Goal: Information Seeking & Learning: Learn about a topic

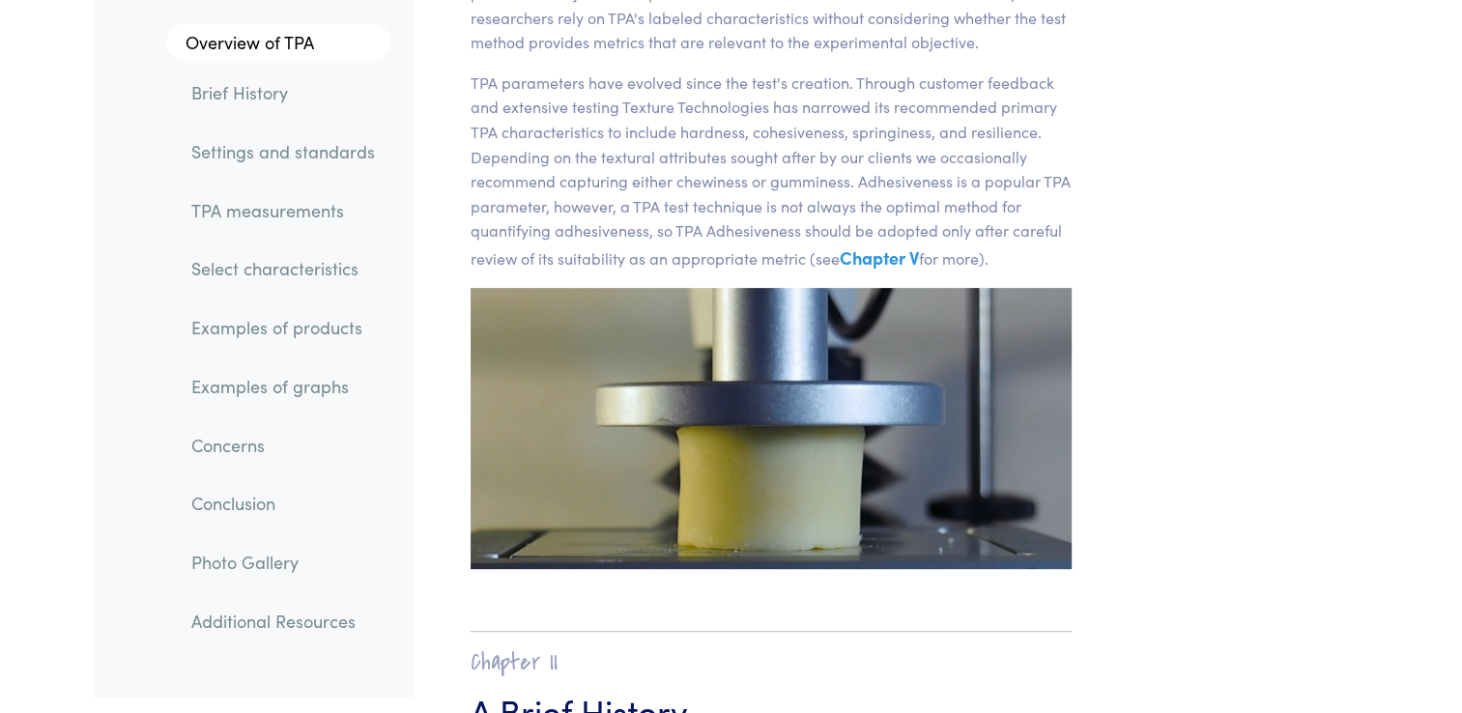
scroll to position [597, 0]
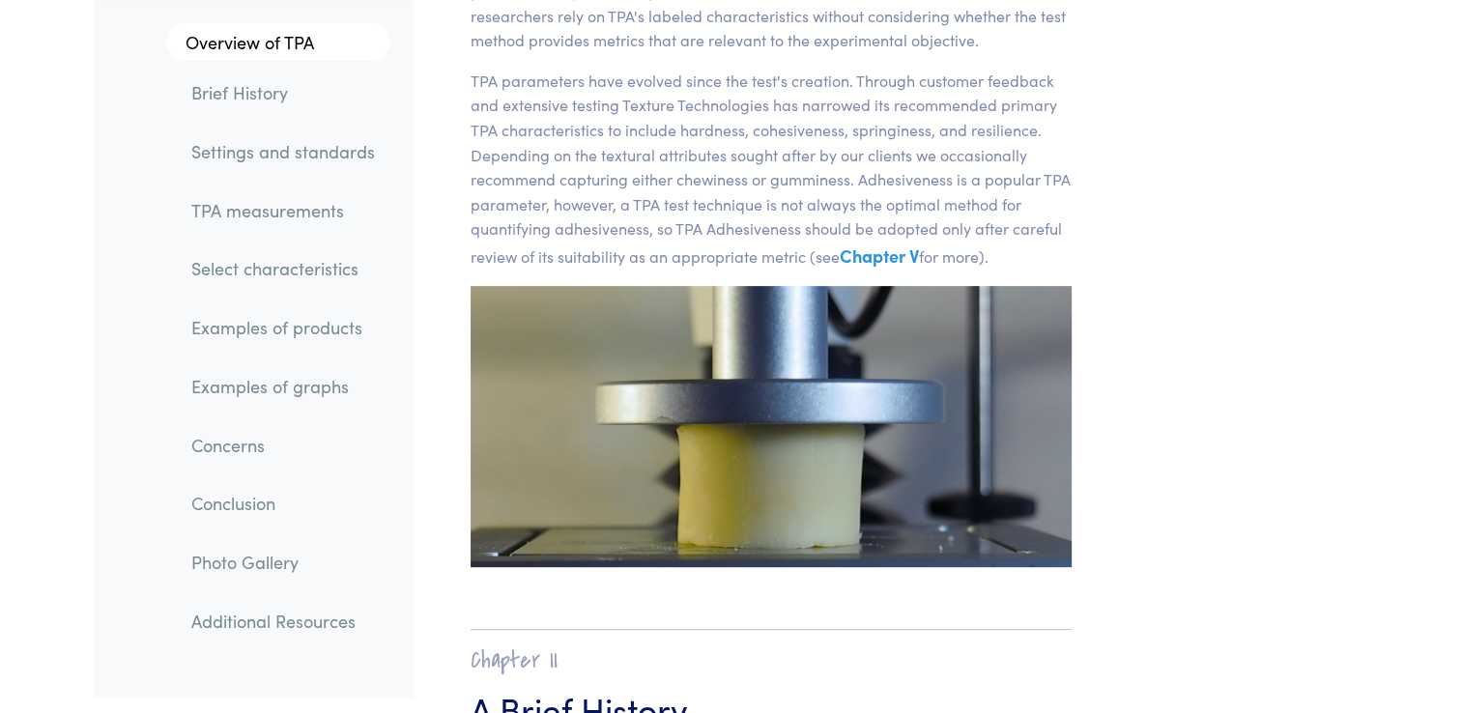
click at [760, 450] on img at bounding box center [772, 427] width 602 height 282
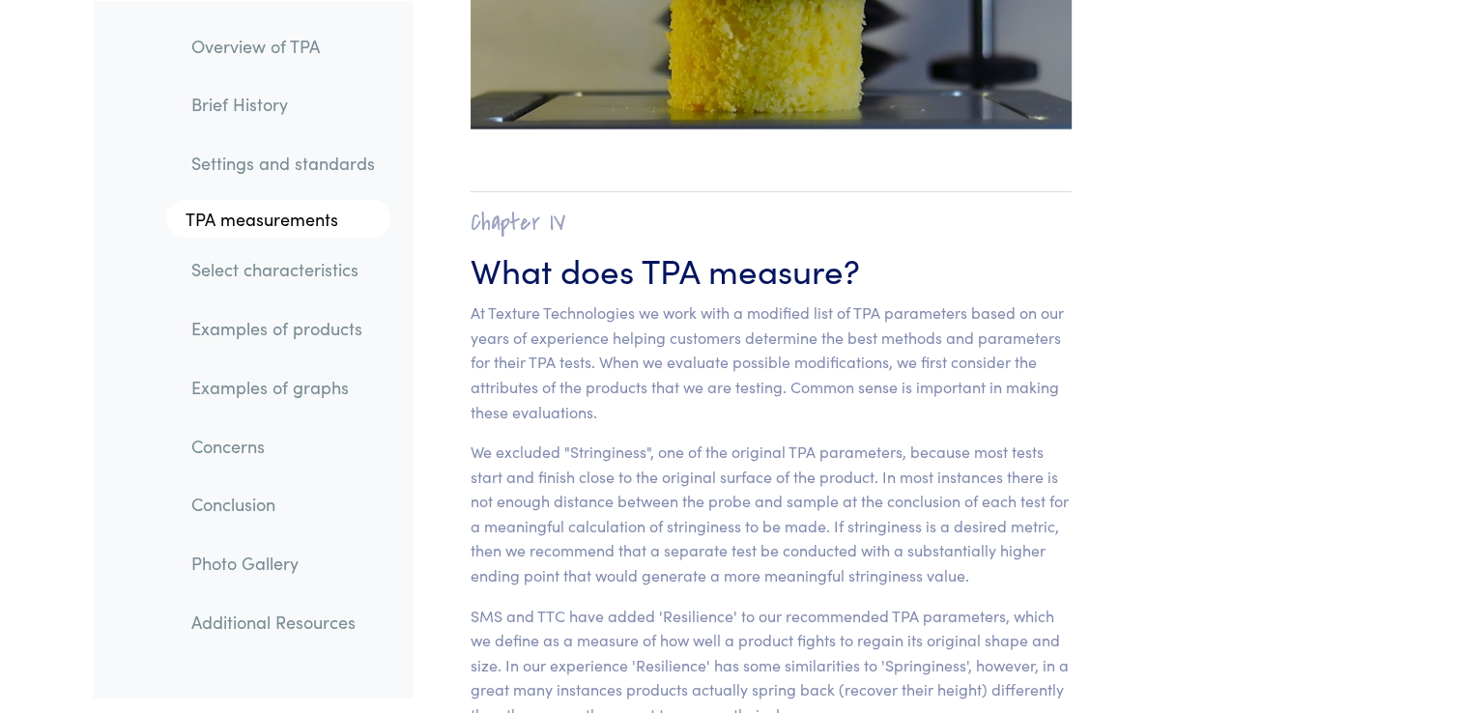
scroll to position [11771, 0]
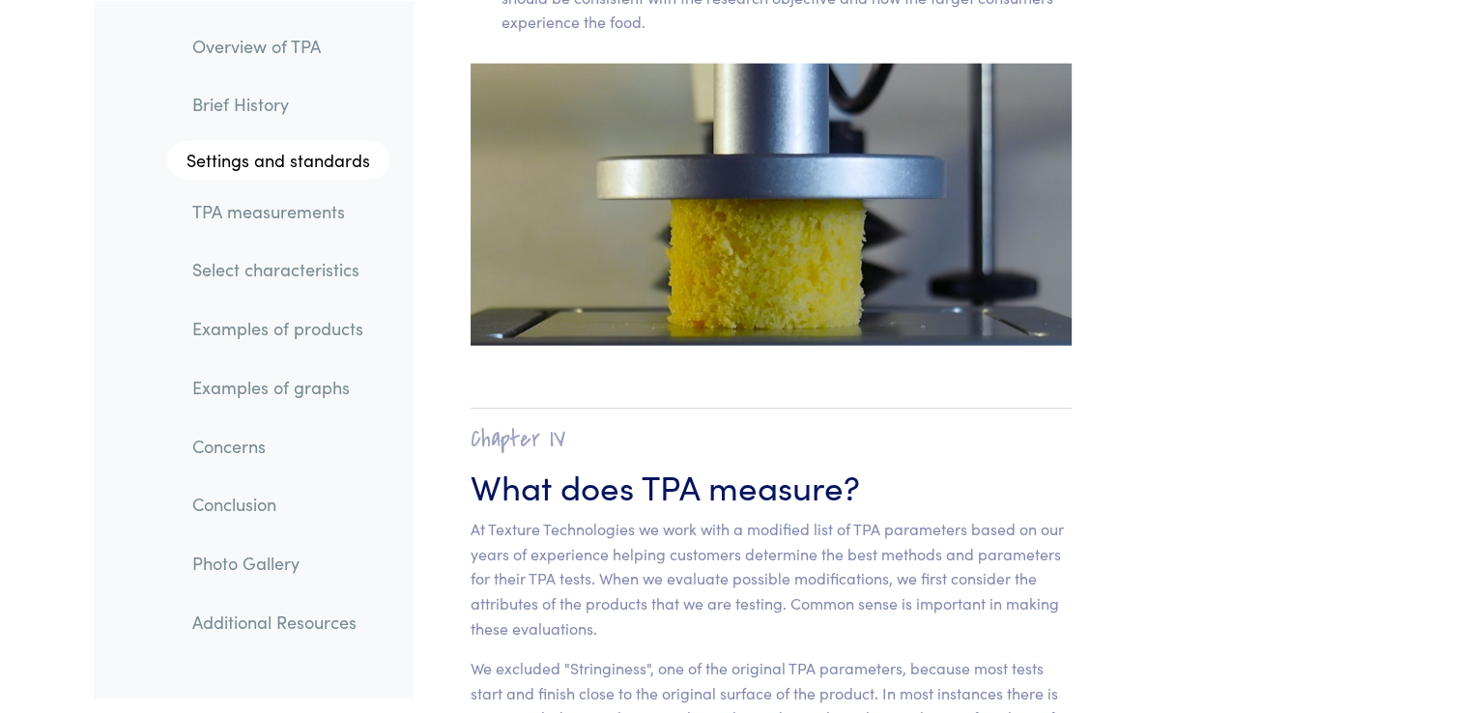
click at [593, 273] on img at bounding box center [772, 205] width 602 height 282
click at [687, 194] on img at bounding box center [772, 205] width 602 height 282
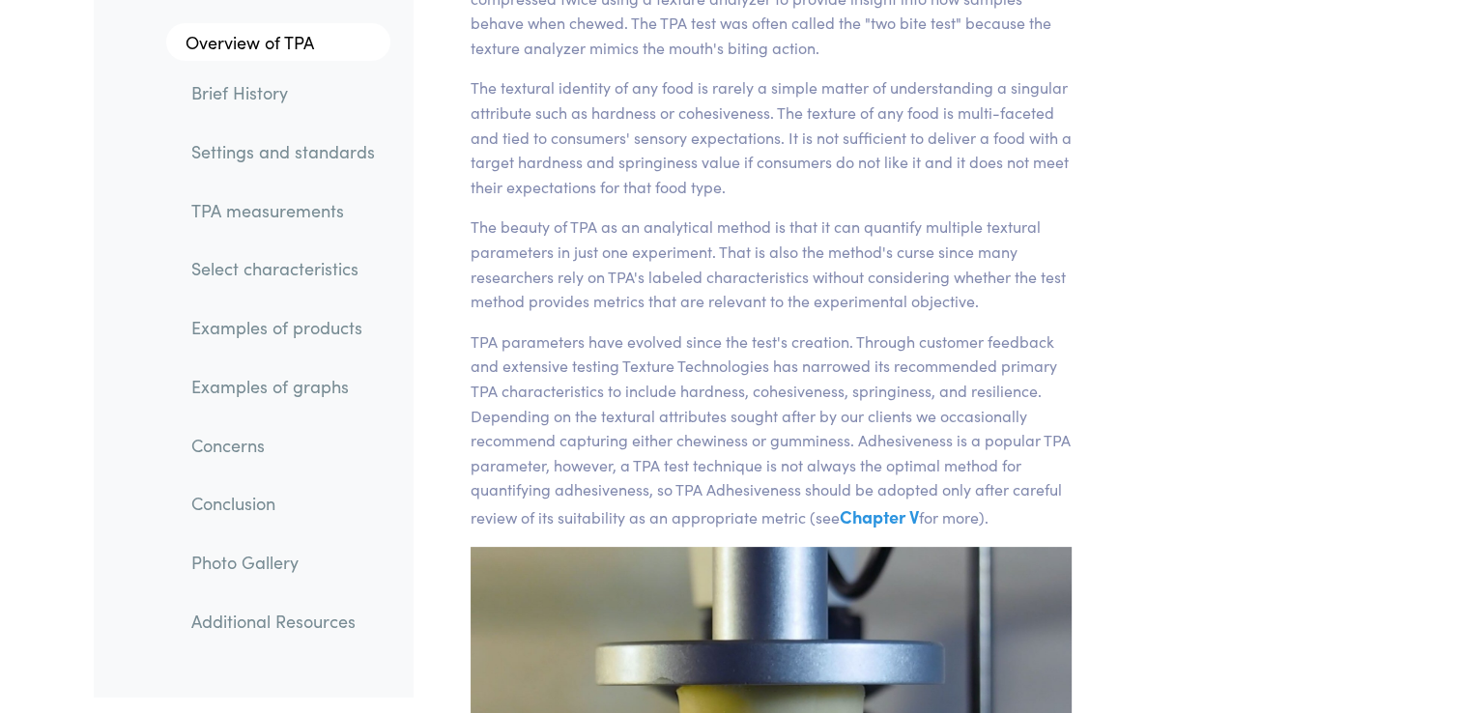
scroll to position [0, 0]
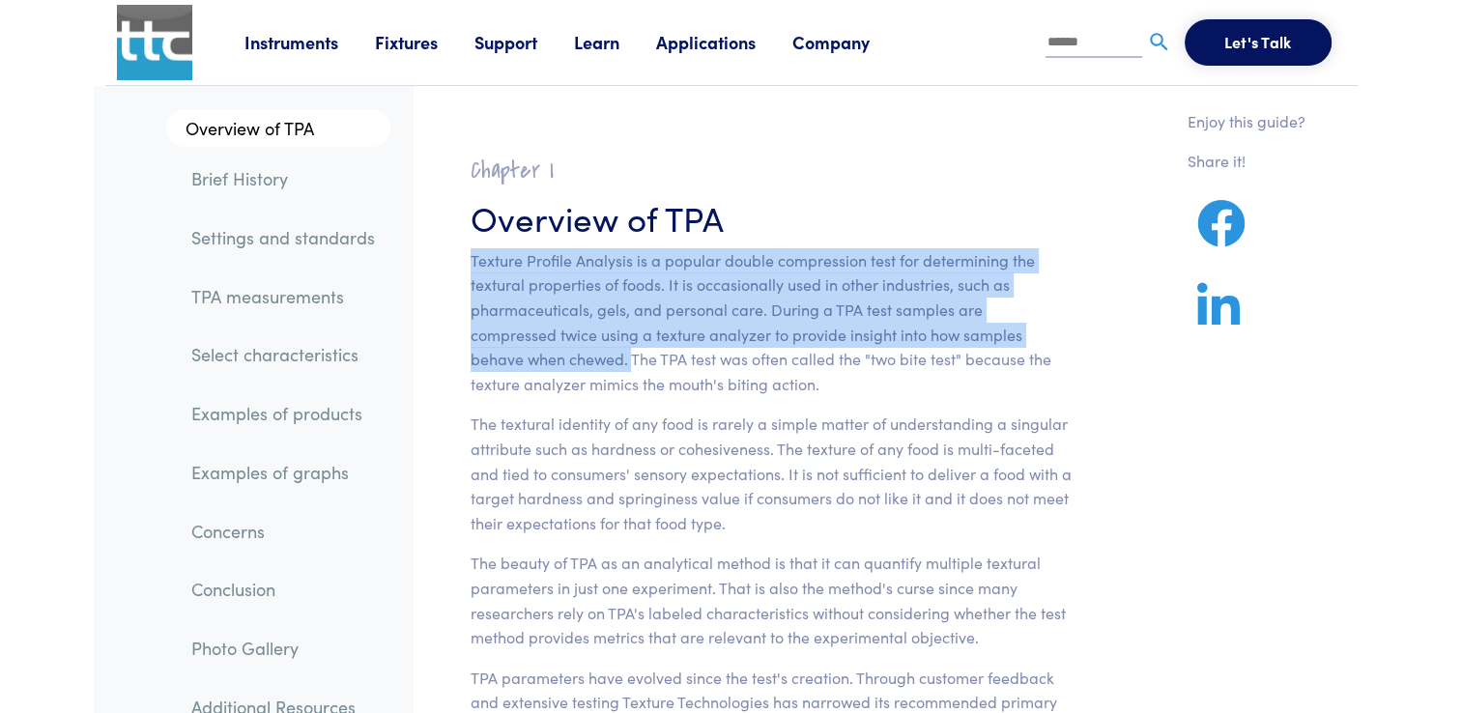
drag, startPoint x: 471, startPoint y: 259, endPoint x: 533, endPoint y: 364, distance: 122.2
click at [533, 364] on p "Texture Profile Analysis is a popular double compression test for determining t…" at bounding box center [772, 322] width 602 height 149
copy p "Texture Profile Analysis is a popular double compression test for determining t…"
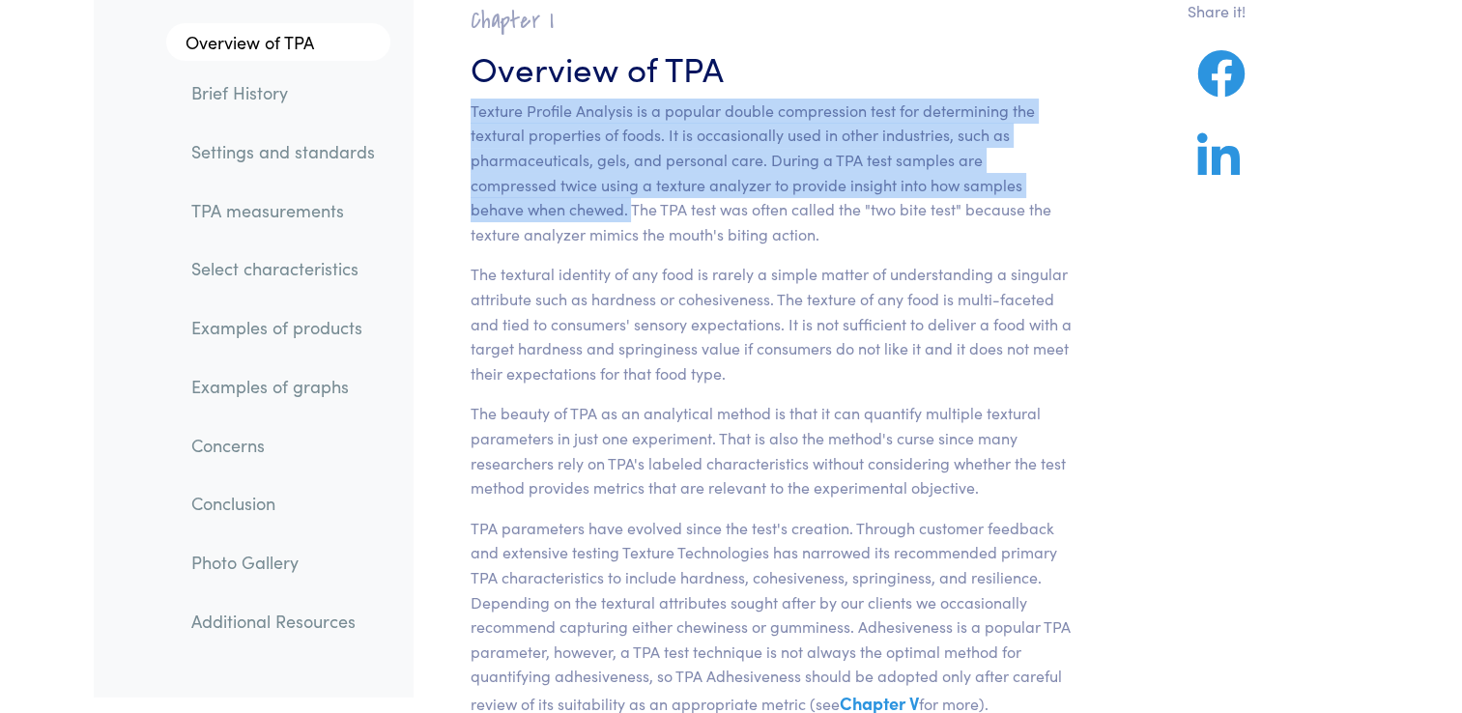
scroll to position [151, 0]
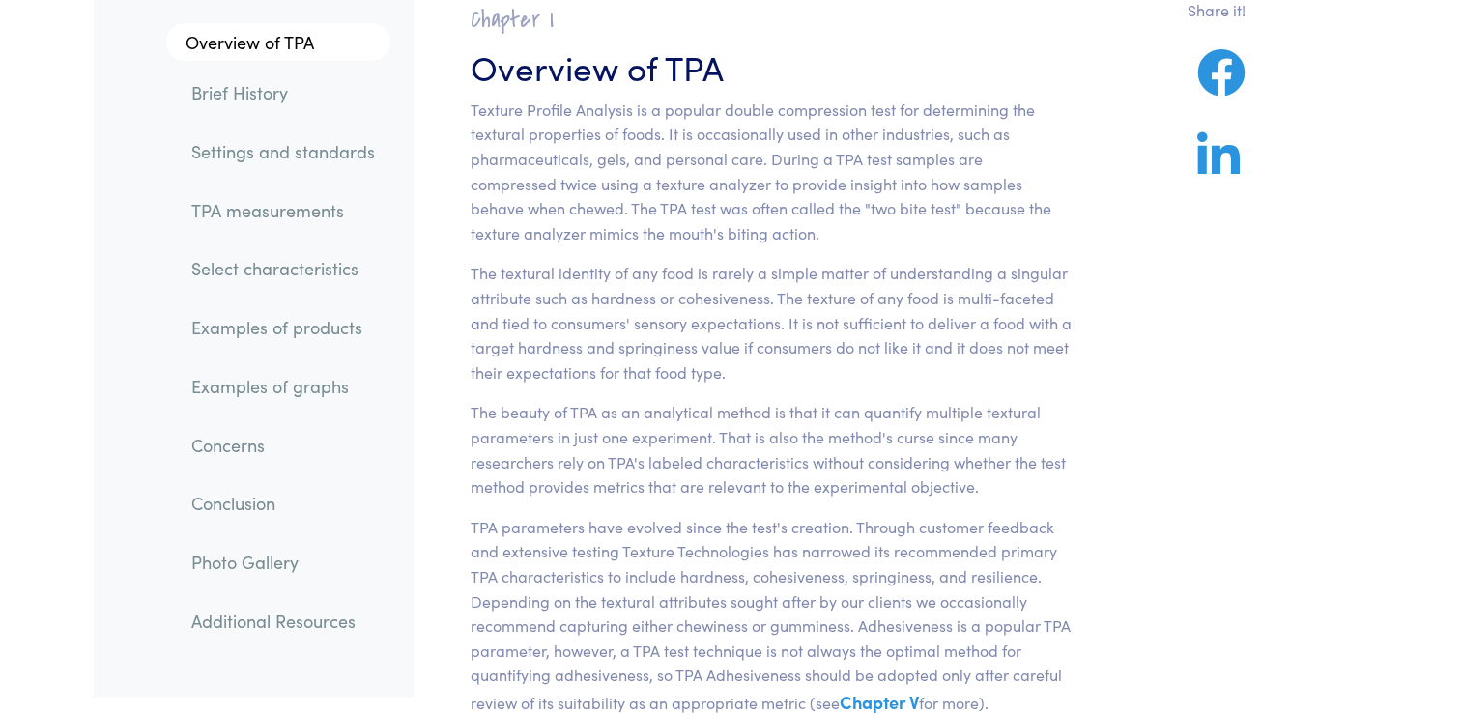
drag, startPoint x: 776, startPoint y: 299, endPoint x: 882, endPoint y: 363, distance: 124.5
drag, startPoint x: 882, startPoint y: 363, endPoint x: 756, endPoint y: 366, distance: 126.6
click at [756, 366] on p "The textural identity of any food is rarely a simple matter of understanding a …" at bounding box center [772, 323] width 602 height 124
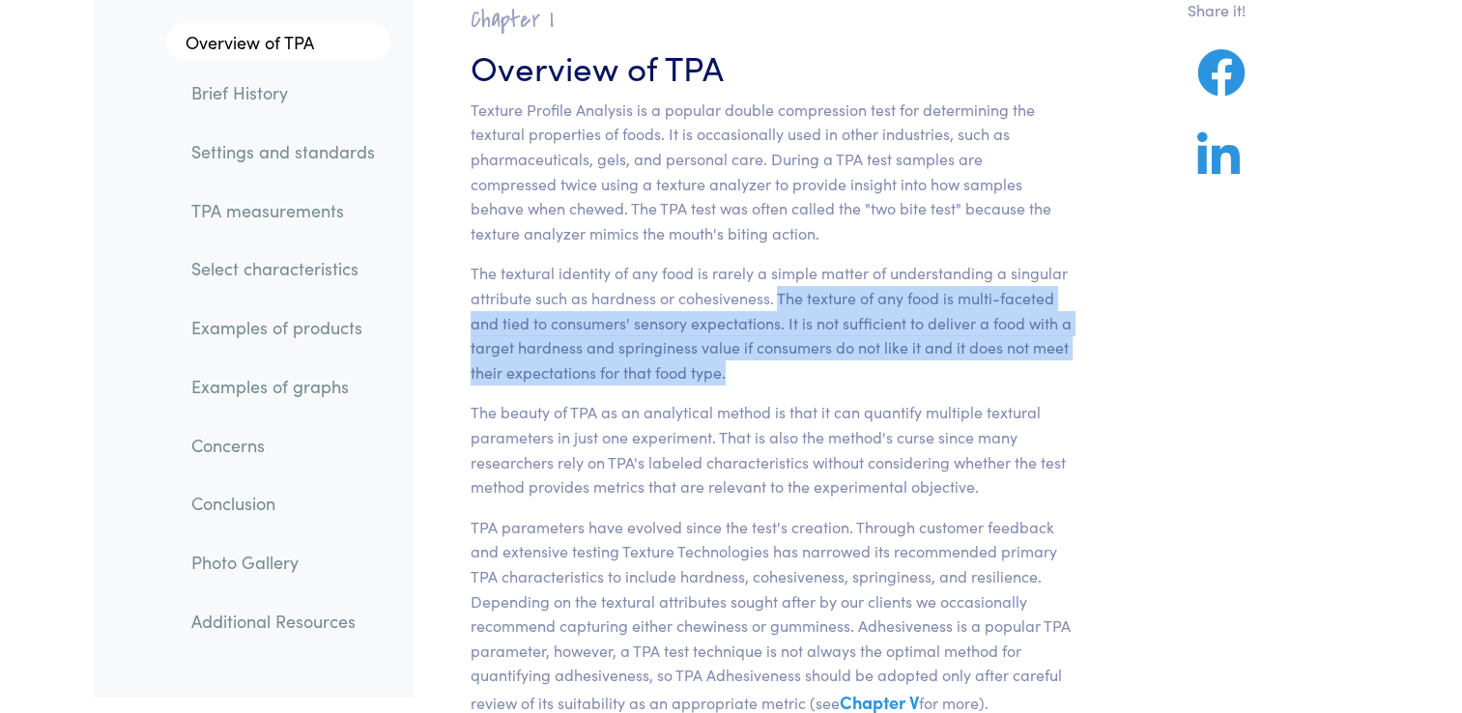
drag, startPoint x: 777, startPoint y: 297, endPoint x: 1054, endPoint y: 385, distance: 291.0
click at [1054, 385] on section "Chapter I Overview of TPA Texture Profile Analysis is a popular double compress…" at bounding box center [771, 510] width 695 height 1056
copy p "The texture of any food is multi-faceted and tied to consumers' sensory expecta…"
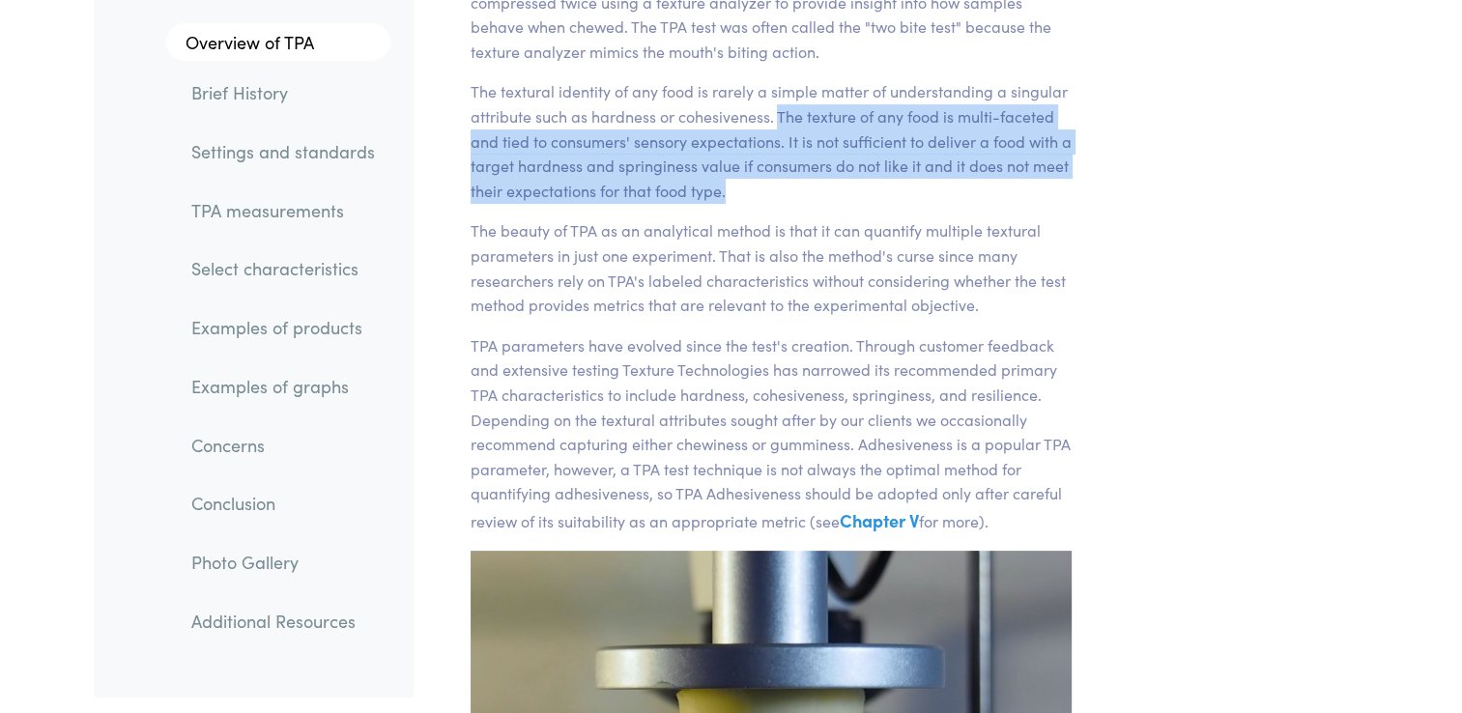
scroll to position [336, 0]
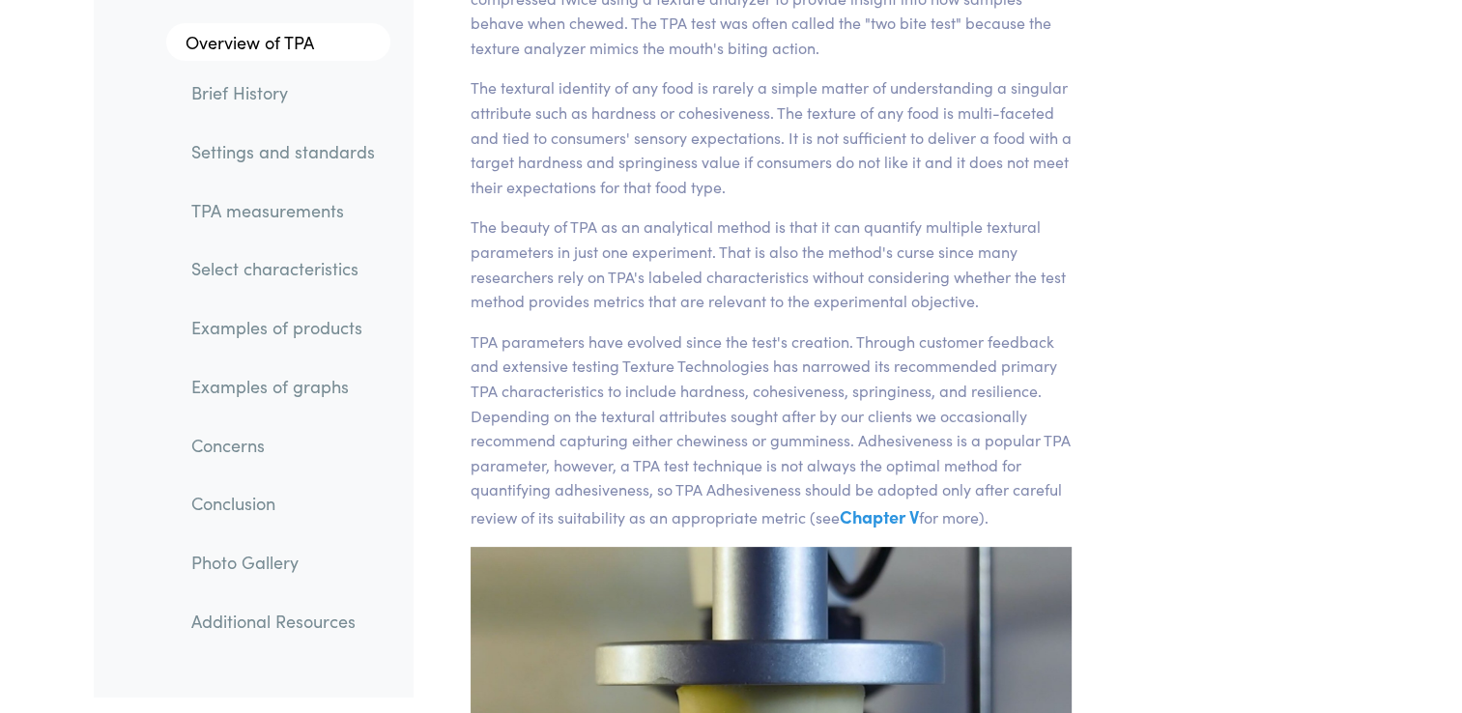
click at [668, 379] on p "TPA parameters have evolved since the test's creation. Through customer feedbac…" at bounding box center [772, 431] width 602 height 202
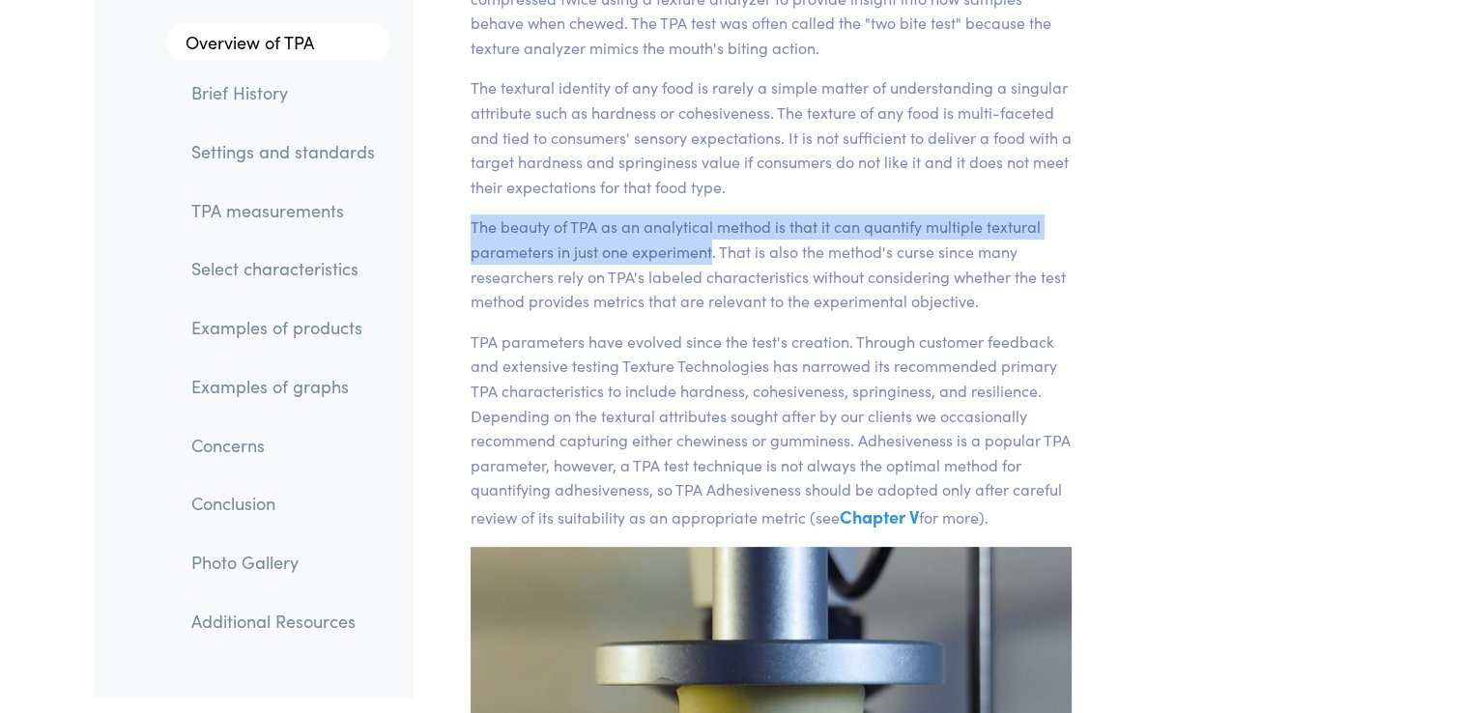
drag, startPoint x: 473, startPoint y: 225, endPoint x: 711, endPoint y: 253, distance: 240.4
click at [711, 253] on p "The beauty of TPA as an analytical method is that it can quantify multiple text…" at bounding box center [772, 264] width 602 height 99
copy p "The beauty of TPA as an analytical method is that it can quantify multiple text…"
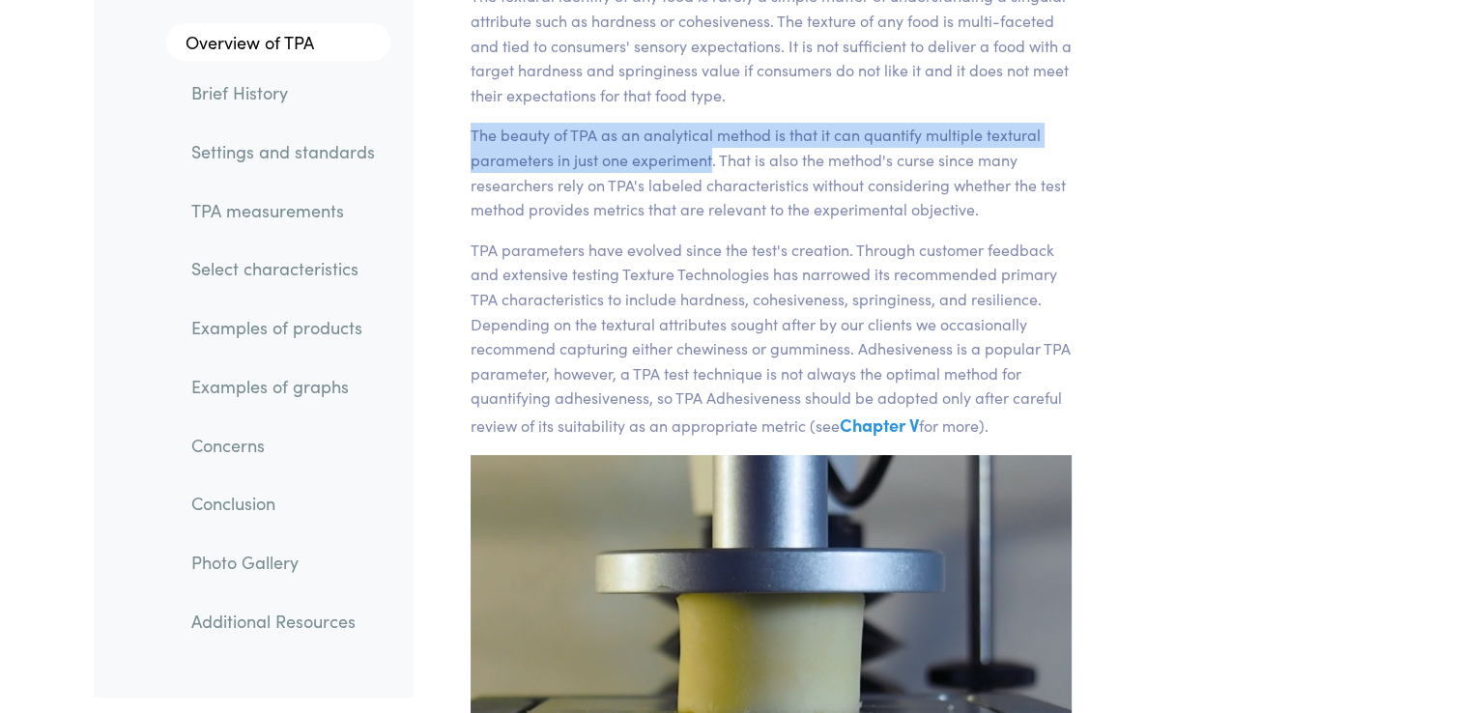
scroll to position [429, 0]
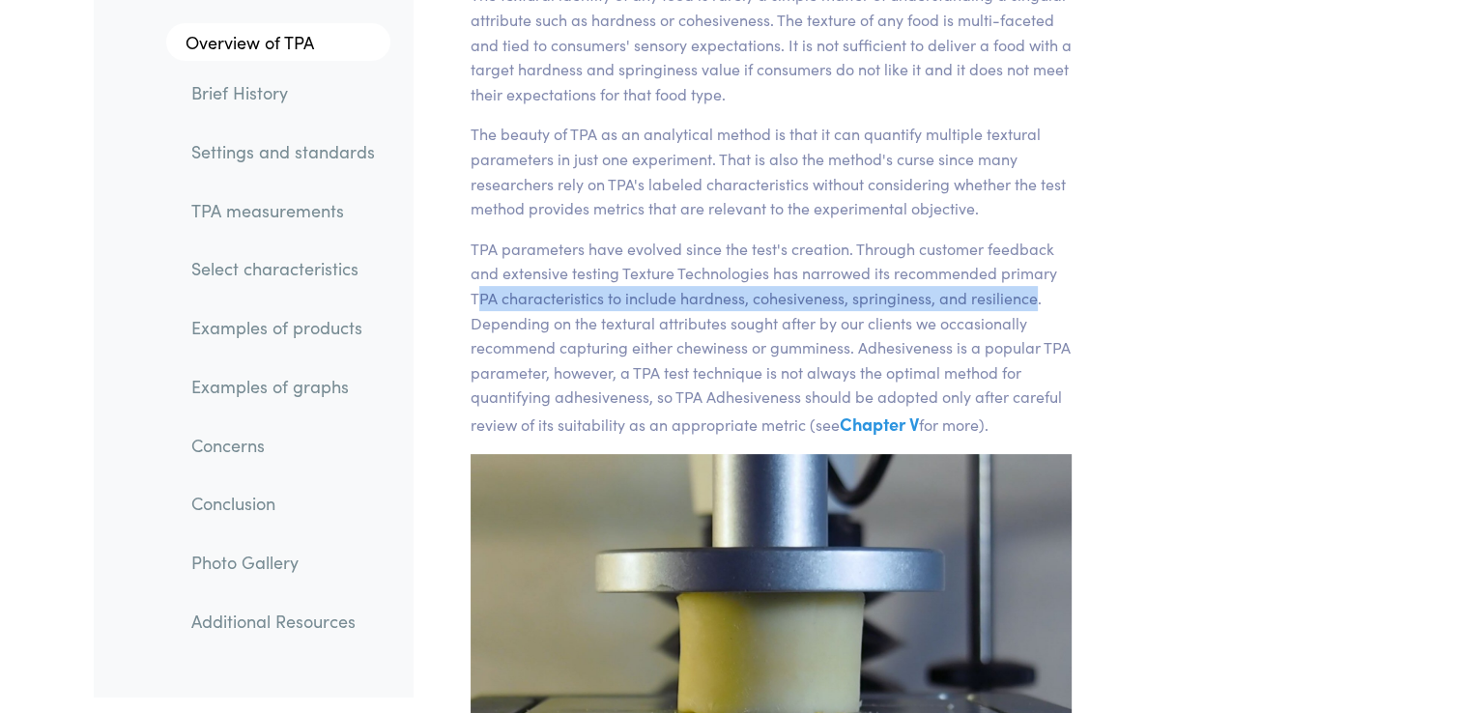
drag, startPoint x: 476, startPoint y: 296, endPoint x: 1032, endPoint y: 303, distance: 556.7
click at [1032, 303] on p "TPA parameters have evolved since the test's creation. Through customer feedbac…" at bounding box center [772, 338] width 602 height 202
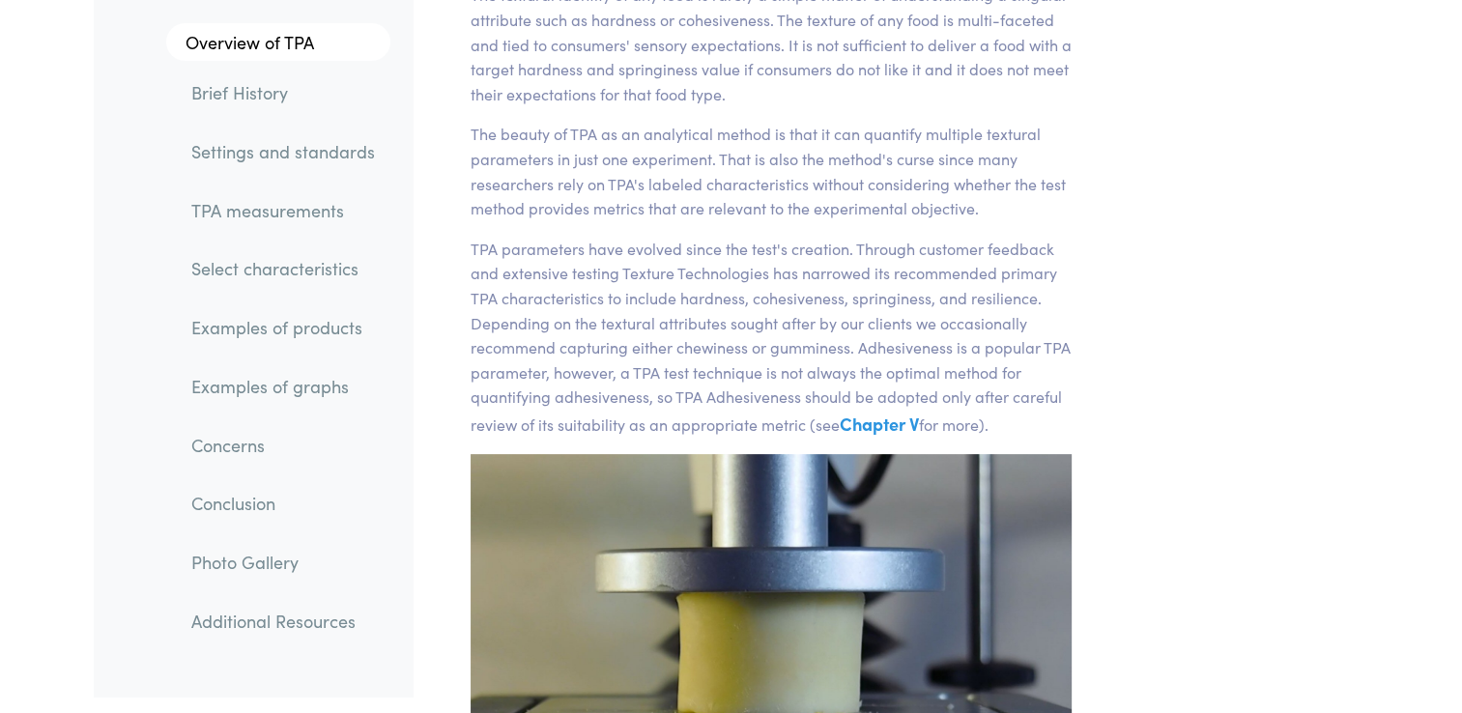
drag, startPoint x: 1032, startPoint y: 303, endPoint x: 858, endPoint y: 327, distance: 175.5
click at [858, 327] on p "TPA parameters have evolved since the test's creation. Through customer feedbac…" at bounding box center [772, 338] width 602 height 202
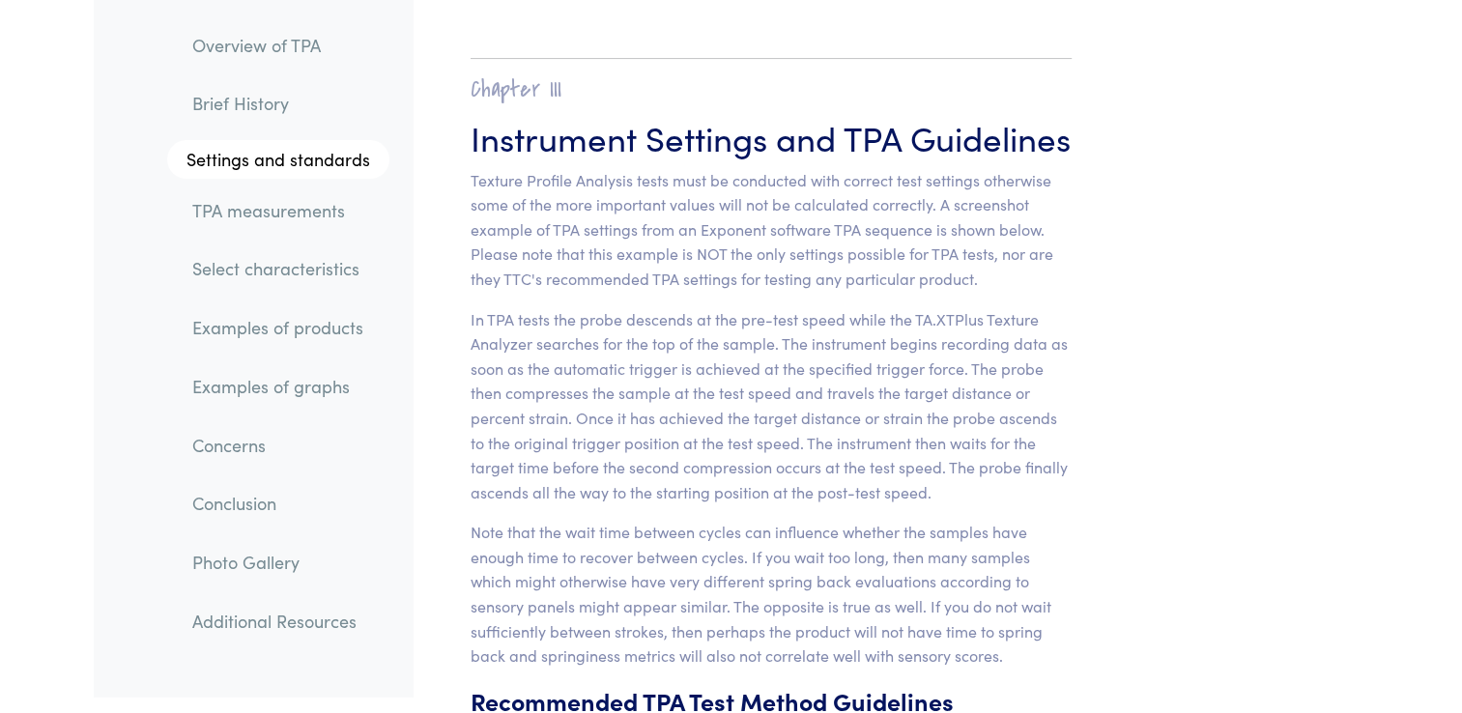
scroll to position [7430, 0]
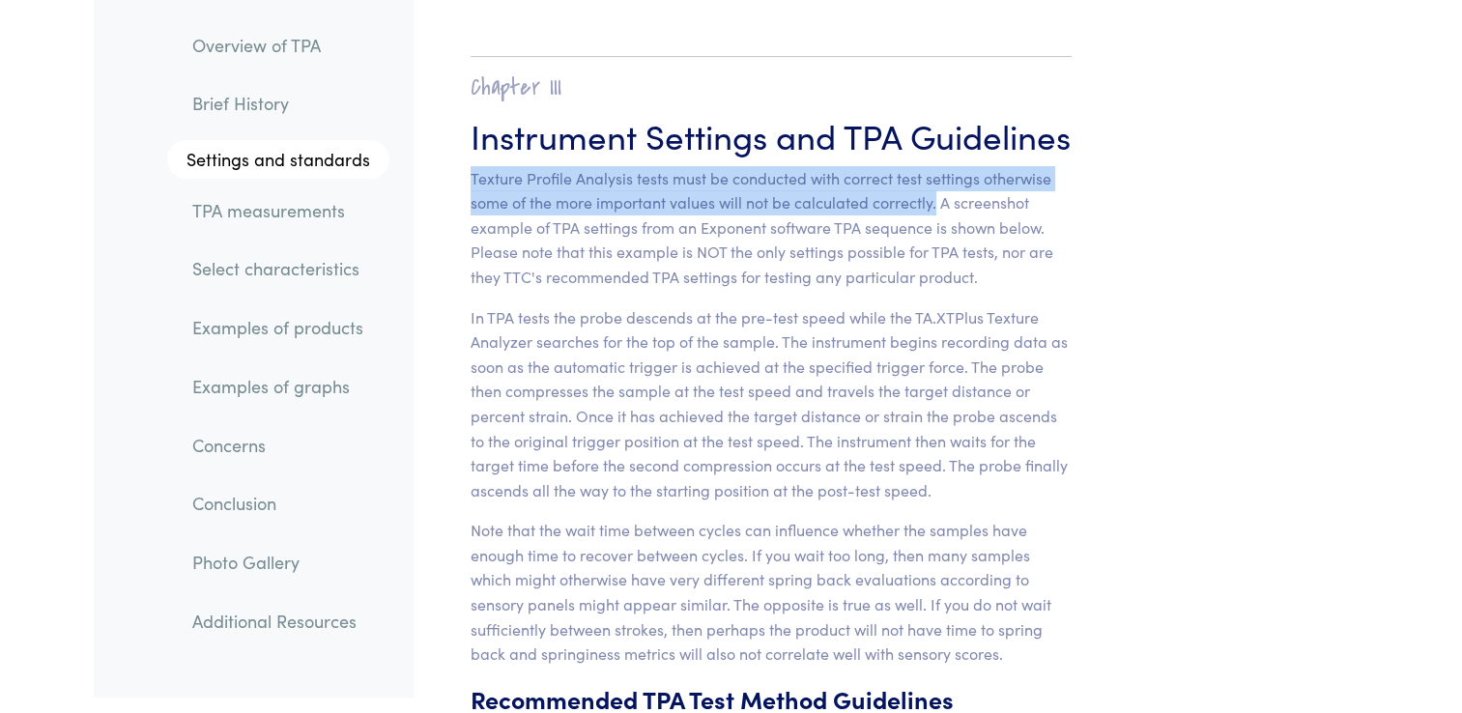
drag, startPoint x: 471, startPoint y: 150, endPoint x: 936, endPoint y: 187, distance: 466.4
click at [936, 187] on p "Texture Profile Analysis tests must be conducted with correct test settings oth…" at bounding box center [772, 228] width 602 height 124
copy p "Texture Profile Analysis tests must be conducted with correct test settings oth…"
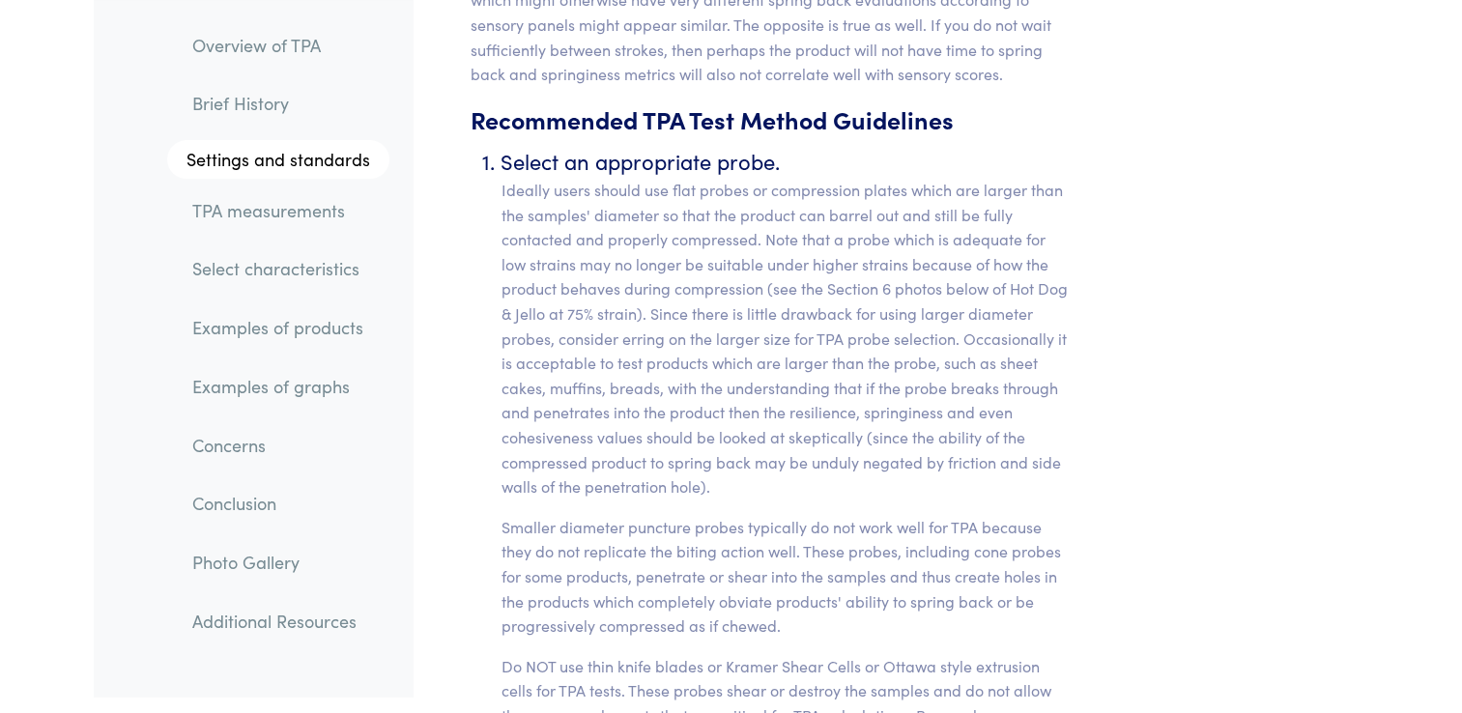
scroll to position [8024, 0]
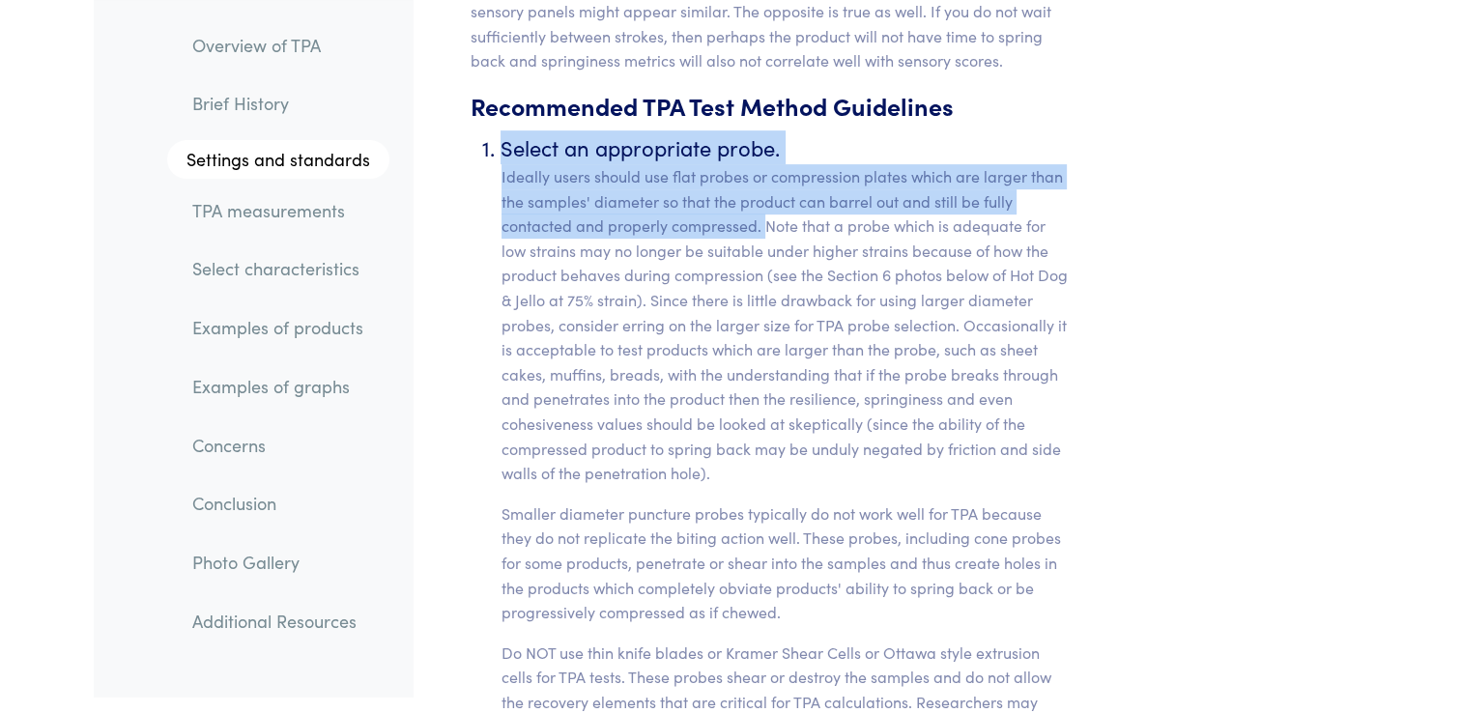
drag, startPoint x: 503, startPoint y: 127, endPoint x: 762, endPoint y: 202, distance: 269.8
click at [762, 202] on li "Select an appropriate probe. Ideally users should use flat probes or compressio…" at bounding box center [787, 447] width 571 height 634
copy li "Select an appropriate probe. Ideally users should use flat probes or compressio…"
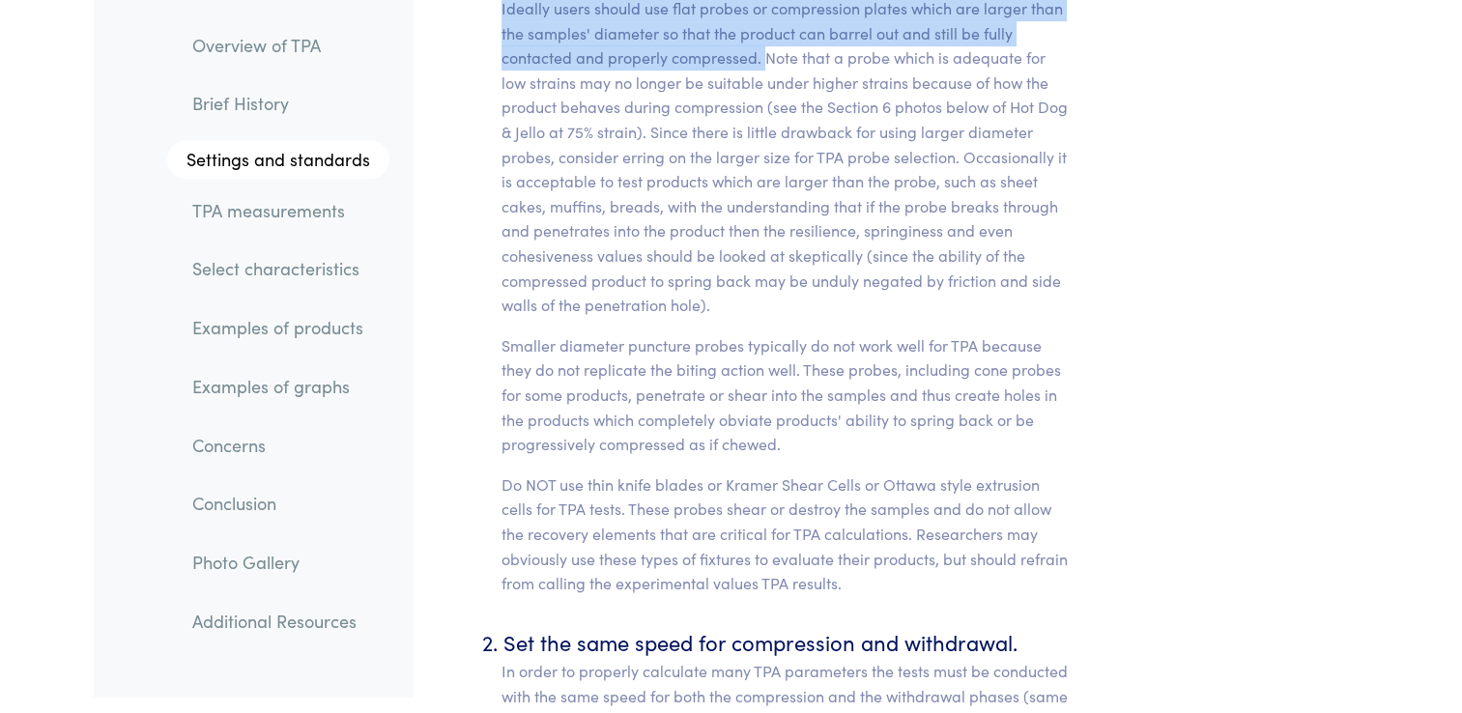
scroll to position [8138, 0]
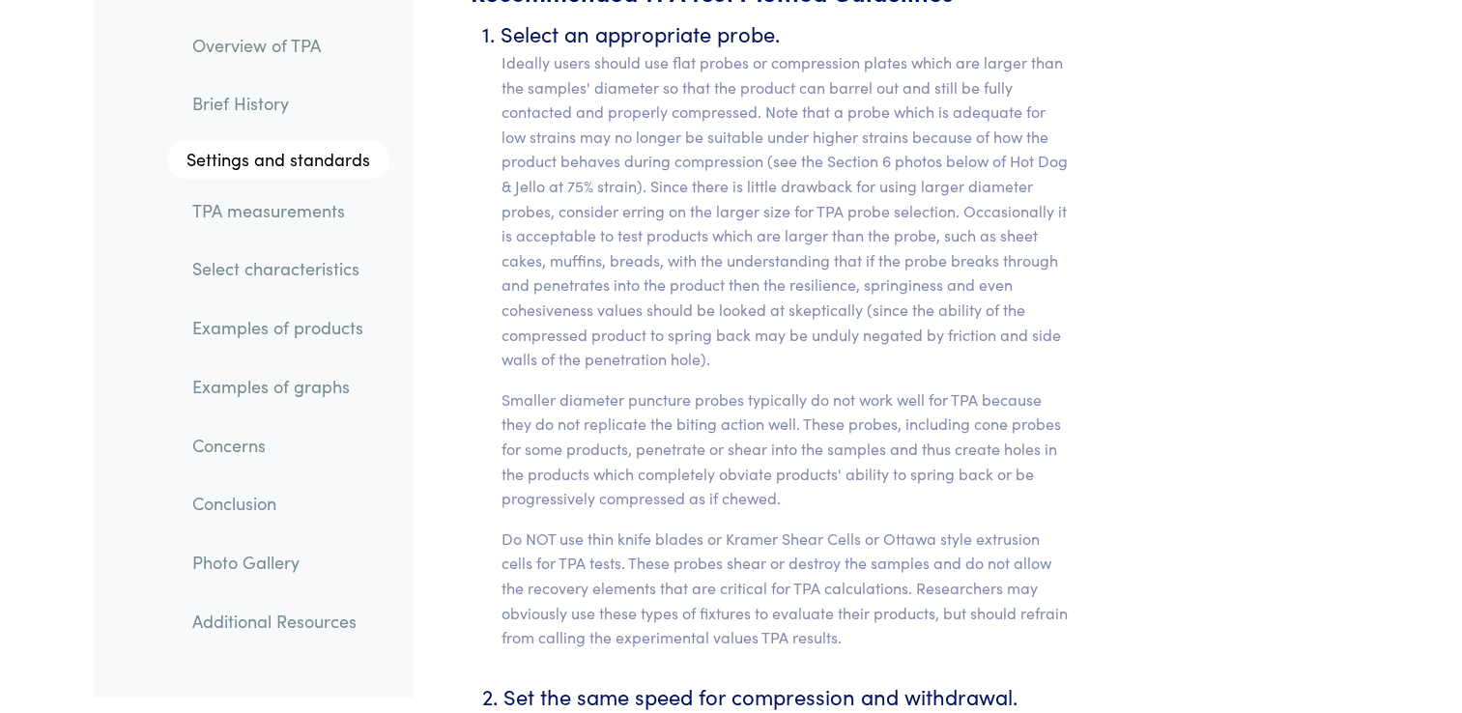
click at [737, 339] on p "Ideally users should use flat probes or compression plates which are larger tha…" at bounding box center [787, 211] width 571 height 322
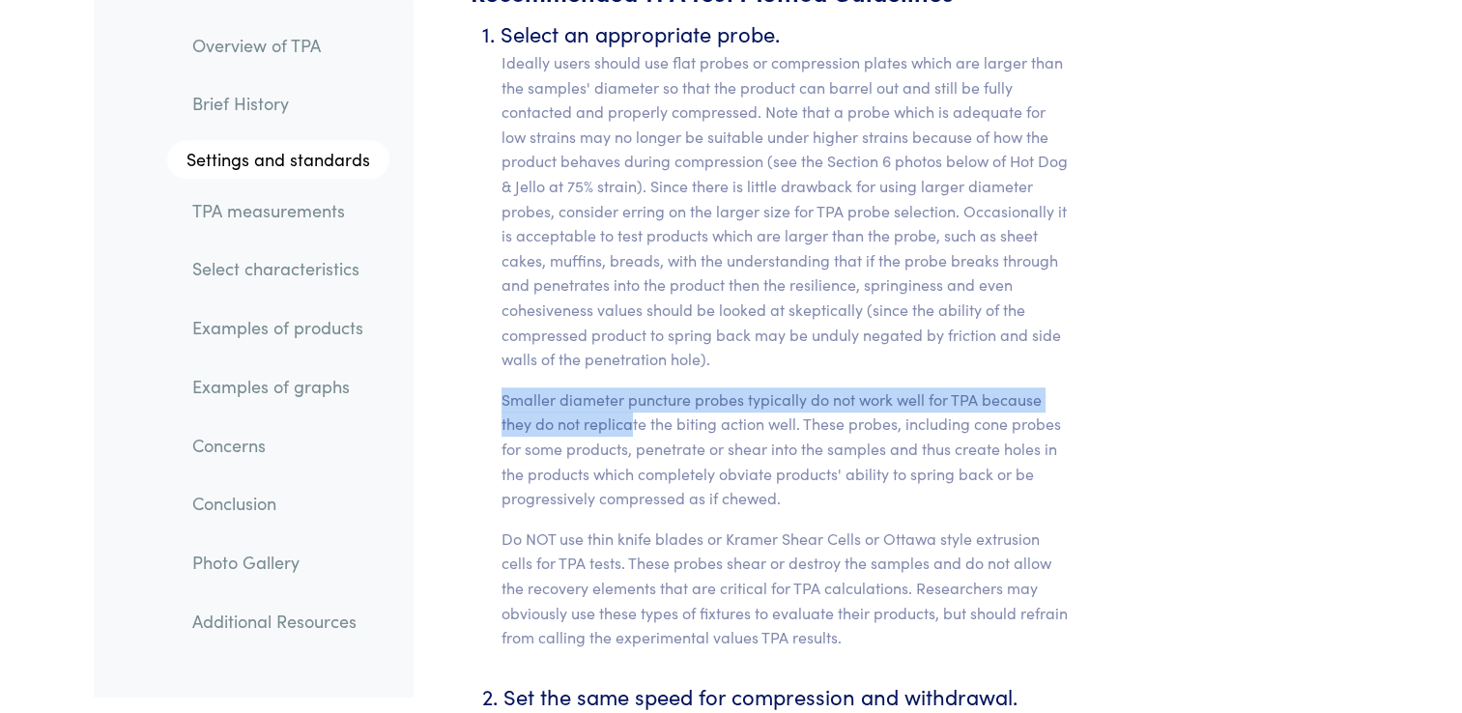
drag, startPoint x: 499, startPoint y: 370, endPoint x: 640, endPoint y: 398, distance: 143.9
click at [640, 398] on p "Smaller diameter puncture probes typically do not work well for TPA because the…" at bounding box center [787, 450] width 571 height 124
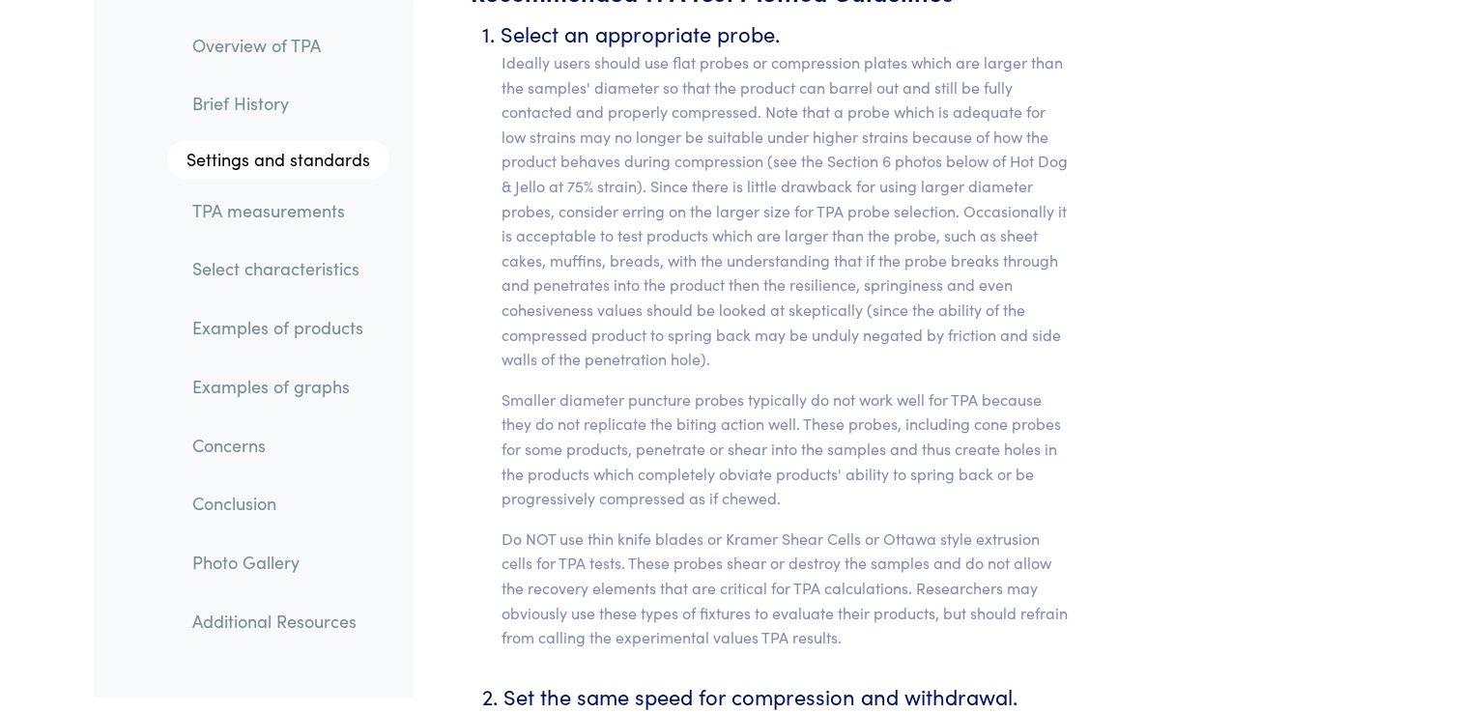
click at [574, 527] on p "Do NOT use thin knife blades or Kramer Shear Cells or Ottawa style extrusion ce…" at bounding box center [787, 589] width 571 height 124
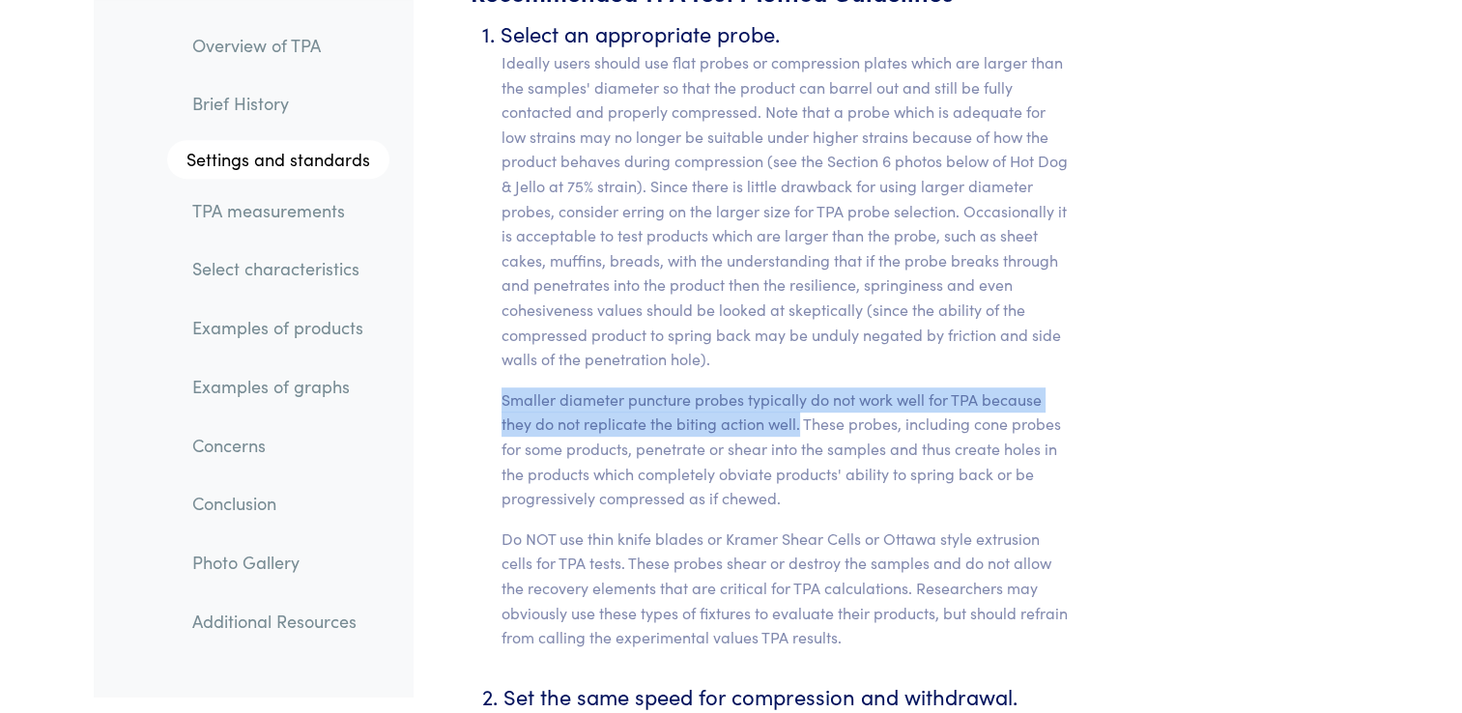
drag, startPoint x: 503, startPoint y: 376, endPoint x: 800, endPoint y: 402, distance: 298.8
click at [800, 402] on p "Smaller diameter puncture probes typically do not work well for TPA because the…" at bounding box center [787, 450] width 571 height 124
copy p "Smaller diameter puncture probes typically do not work well for TPA because the…"
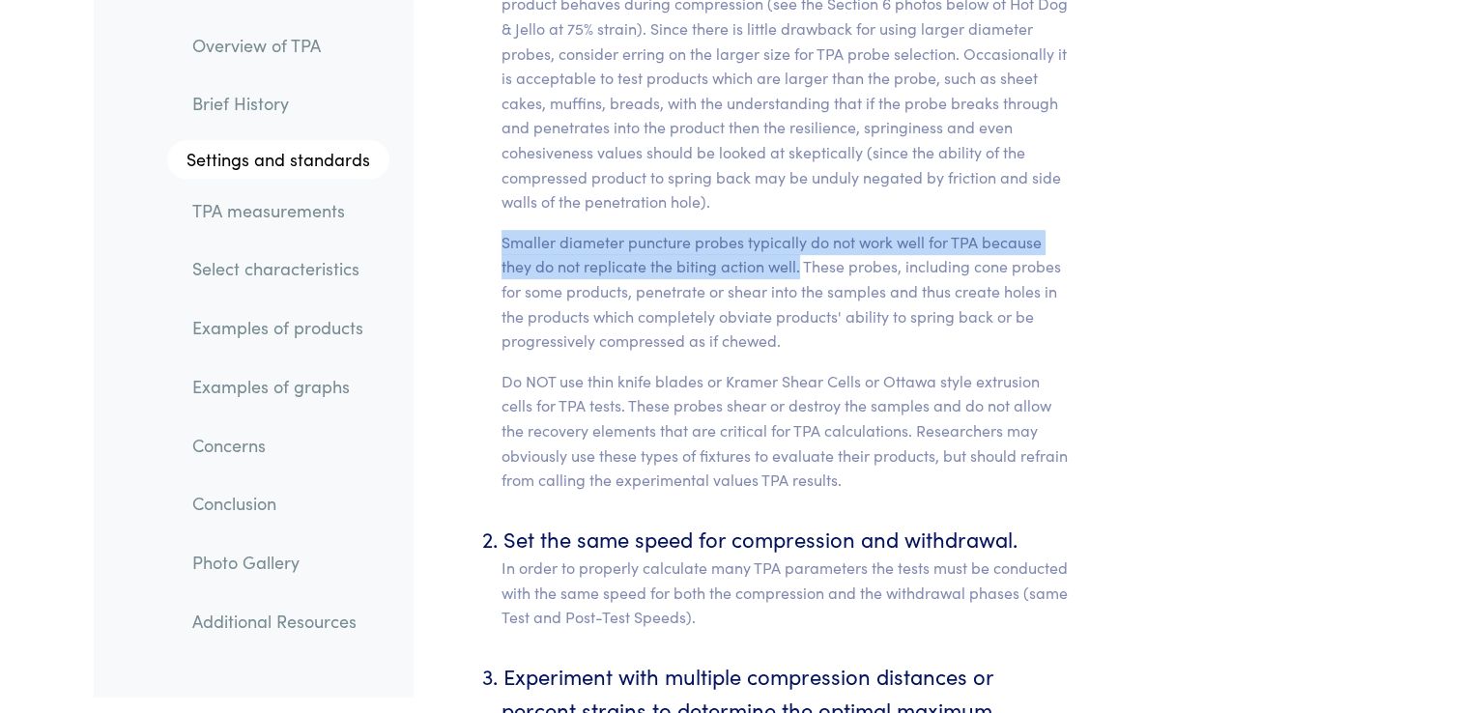
scroll to position [8296, 0]
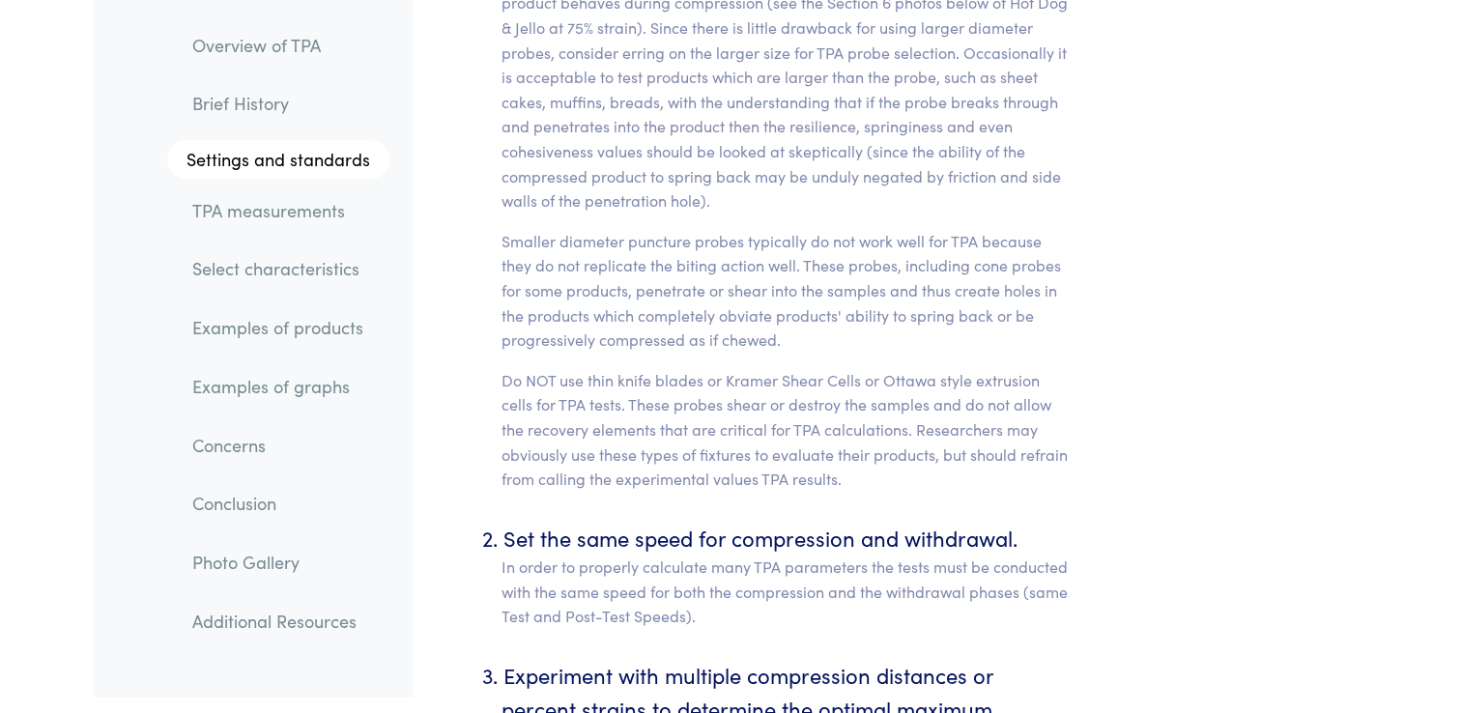
drag, startPoint x: 499, startPoint y: 356, endPoint x: 608, endPoint y: 385, distance: 113.0
drag, startPoint x: 608, startPoint y: 385, endPoint x: 542, endPoint y: 426, distance: 77.8
click at [542, 426] on p "Do NOT use thin knife blades or Kramer Shear Cells or Ottawa style extrusion ce…" at bounding box center [787, 430] width 571 height 124
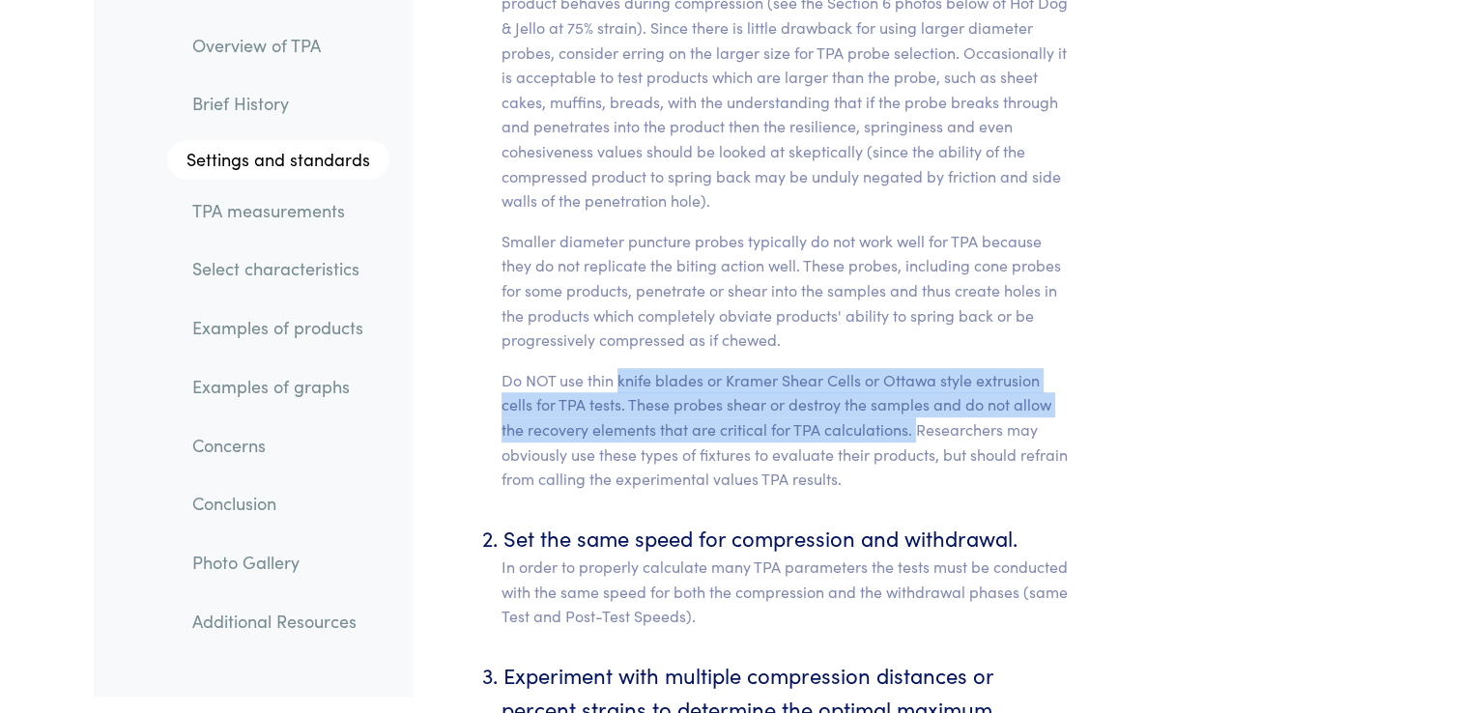
drag, startPoint x: 618, startPoint y: 353, endPoint x: 915, endPoint y: 406, distance: 302.4
click at [915, 406] on p "Do NOT use thin knife blades or Kramer Shear Cells or Ottawa style extrusion ce…" at bounding box center [787, 430] width 571 height 124
copy p "knife blades or [PERSON_NAME] Shear Cells or Ottawa style extrusion cells for T…"
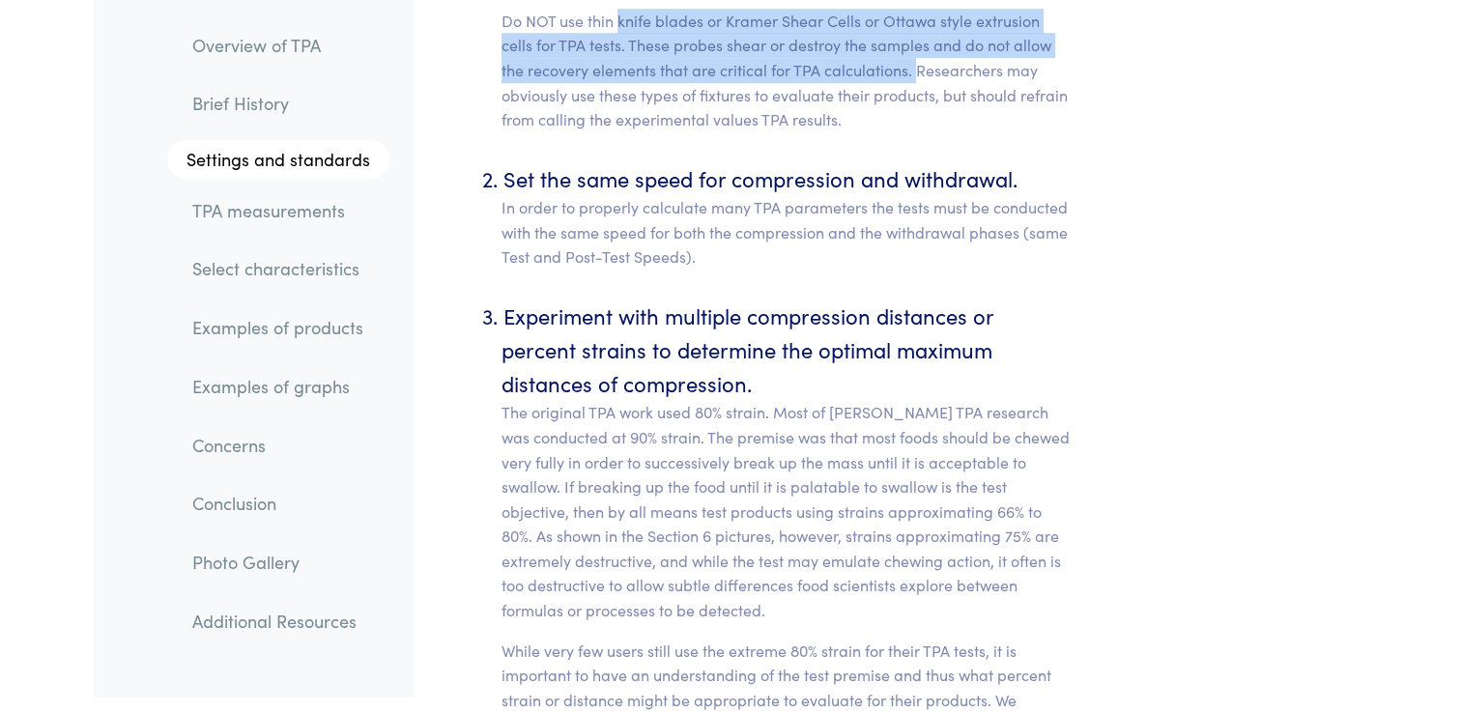
scroll to position [8658, 0]
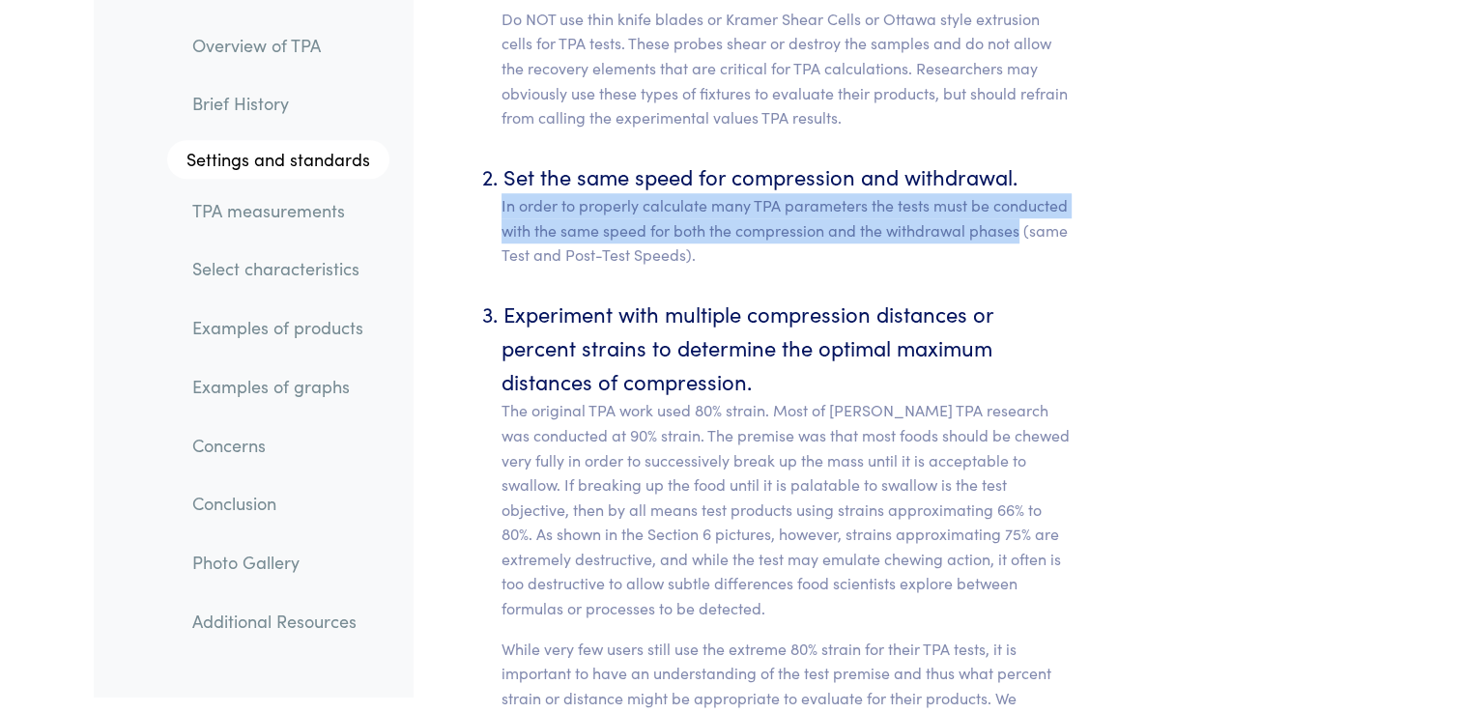
drag, startPoint x: 499, startPoint y: 179, endPoint x: 1017, endPoint y: 216, distance: 519.3
copy p "In order to properly calculate many TPA parameters the tests must be conducted …"
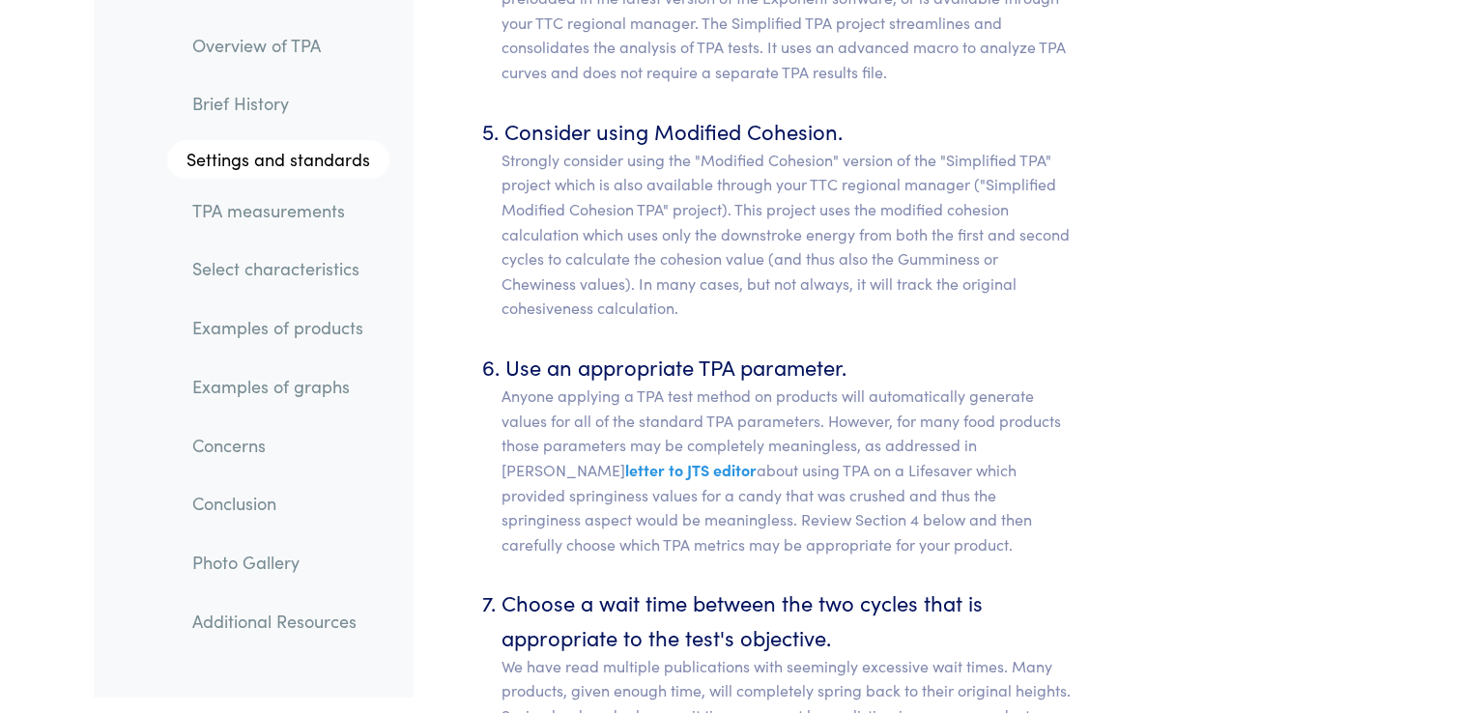
scroll to position [9595, 0]
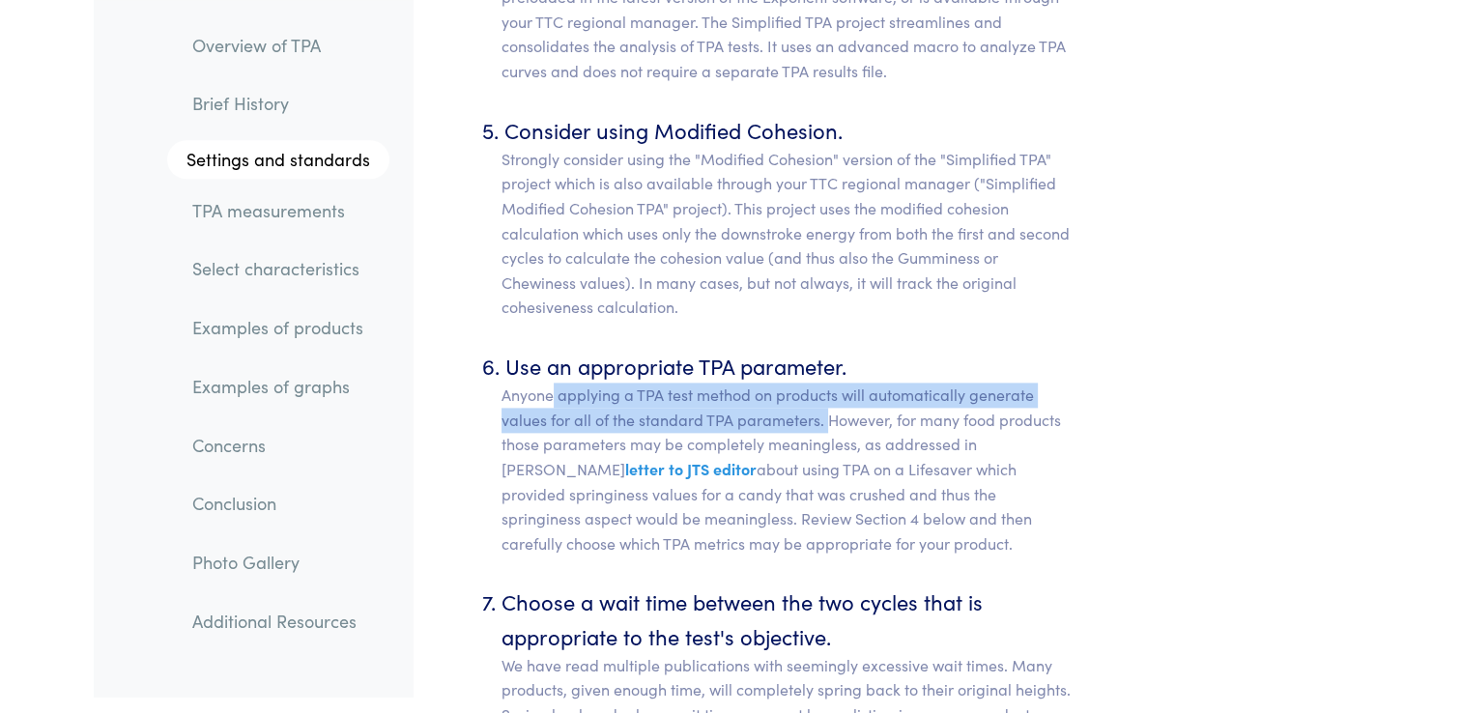
drag, startPoint x: 555, startPoint y: 374, endPoint x: 823, endPoint y: 394, distance: 269.4
click at [823, 394] on p "Anyone applying a TPA test method on products will automatically generate value…" at bounding box center [787, 469] width 571 height 173
copy p "applying a TPA test method on products will automatically generate values for a…"
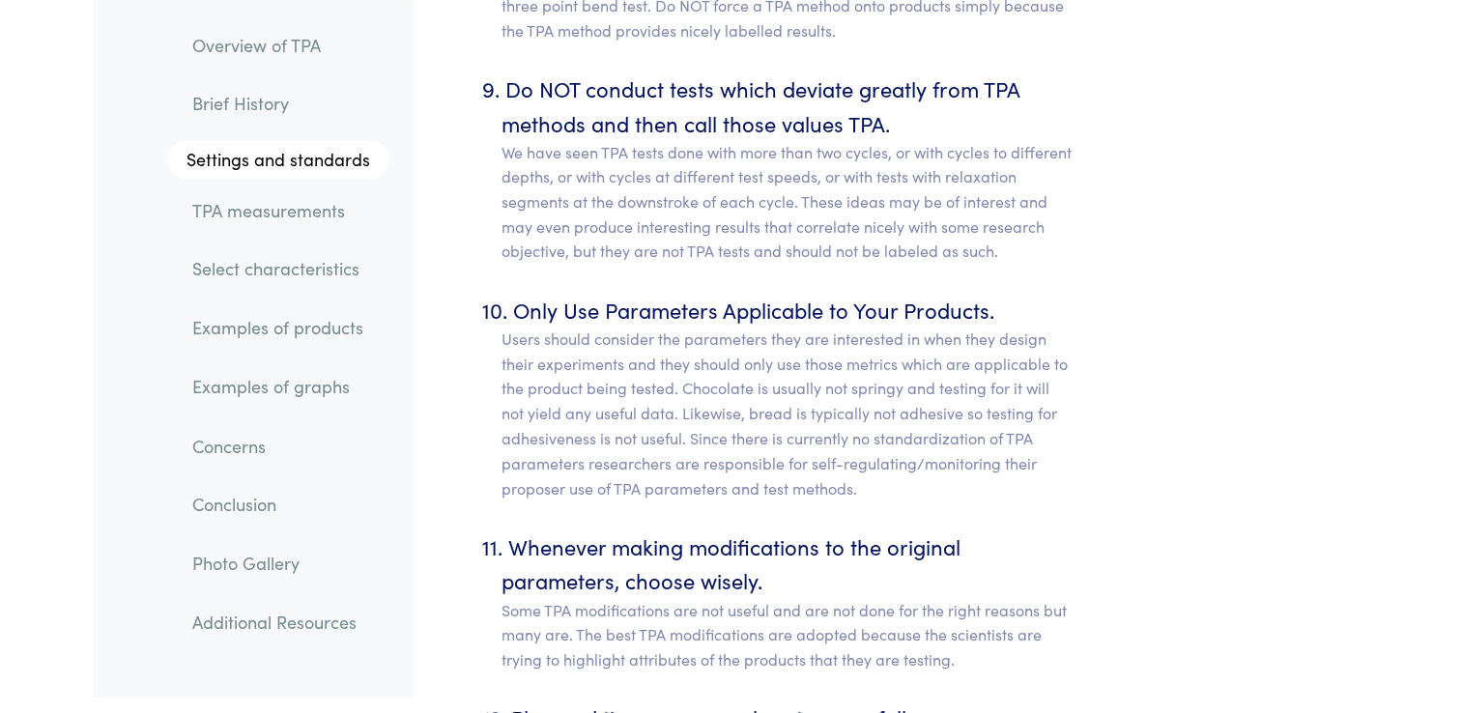
scroll to position [10541, 0]
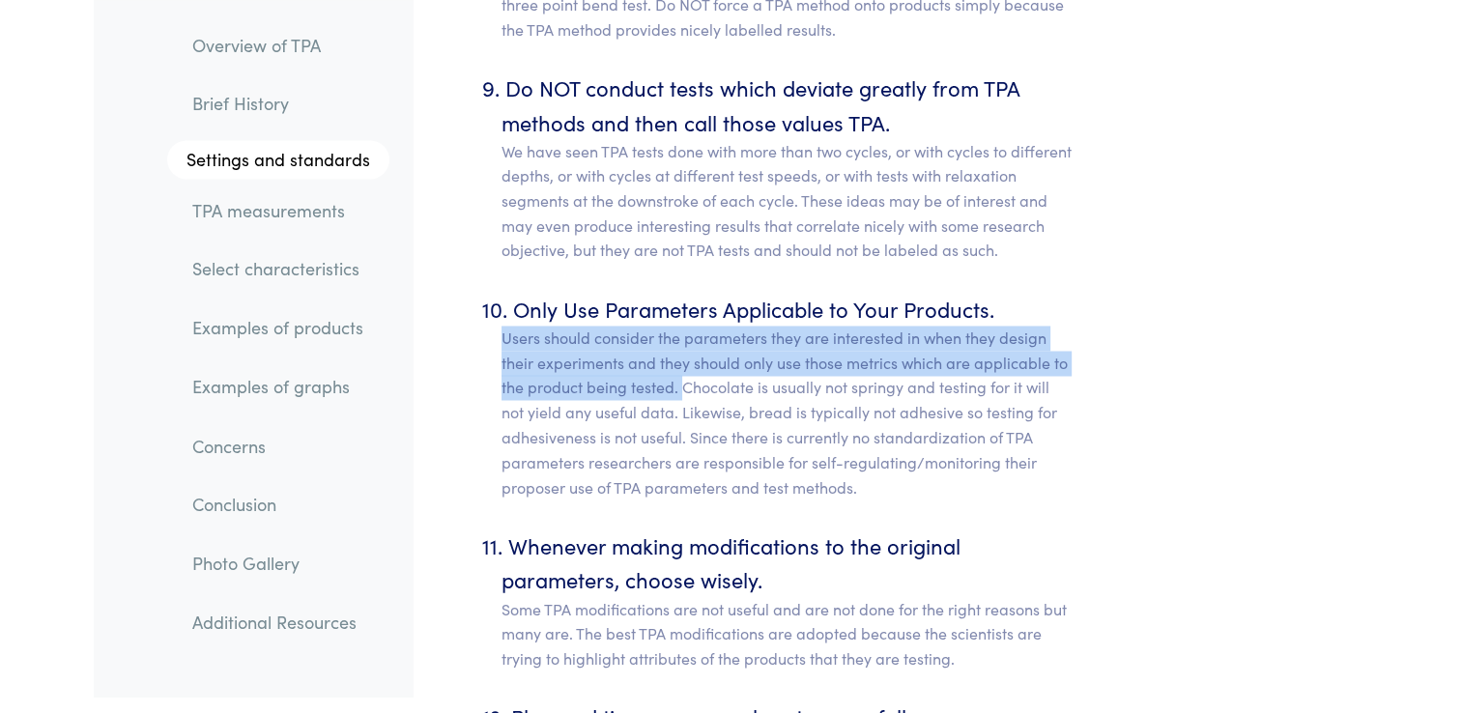
drag, startPoint x: 501, startPoint y: 311, endPoint x: 682, endPoint y: 367, distance: 190.1
click at [682, 367] on p "Users should consider the parameters they are interested in when they design th…" at bounding box center [787, 412] width 571 height 173
copy p "Users should consider the parameters they are interested in when they design th…"
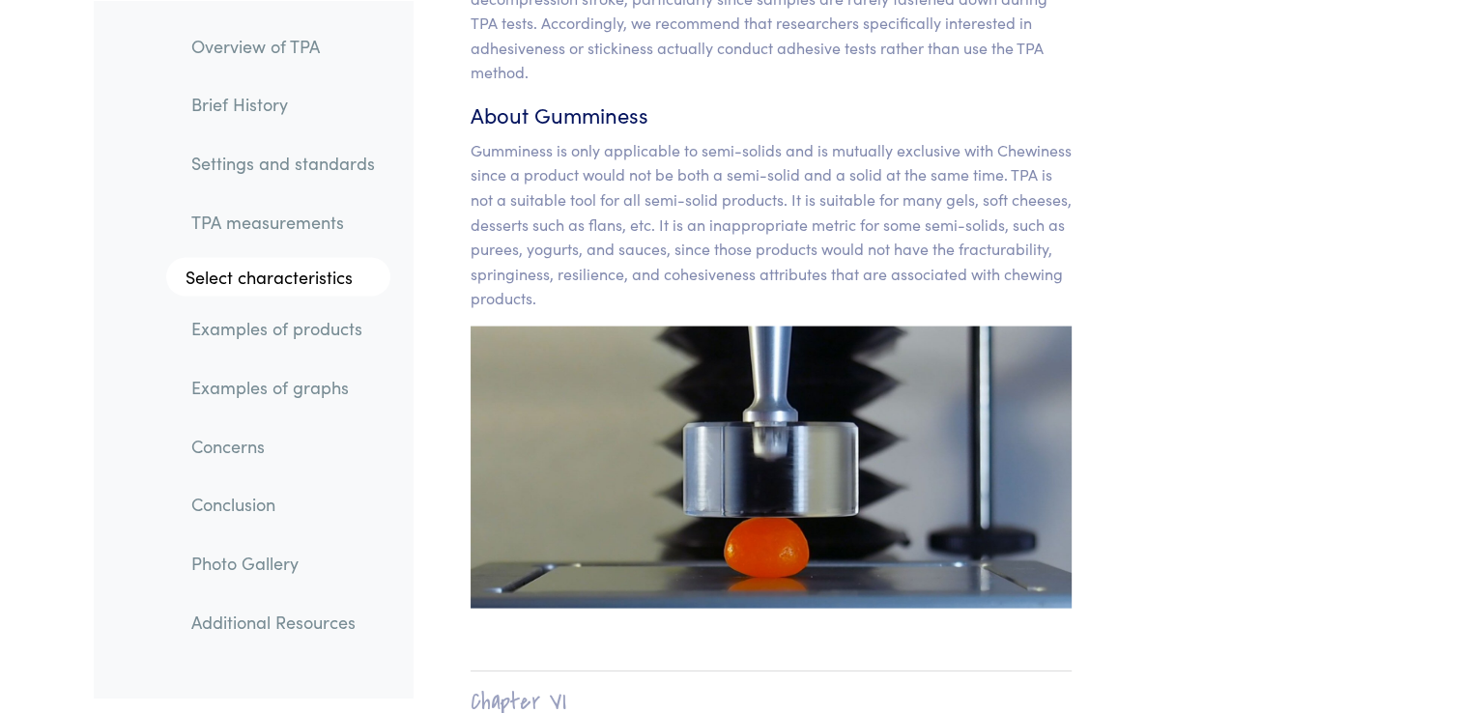
scroll to position [18492, 0]
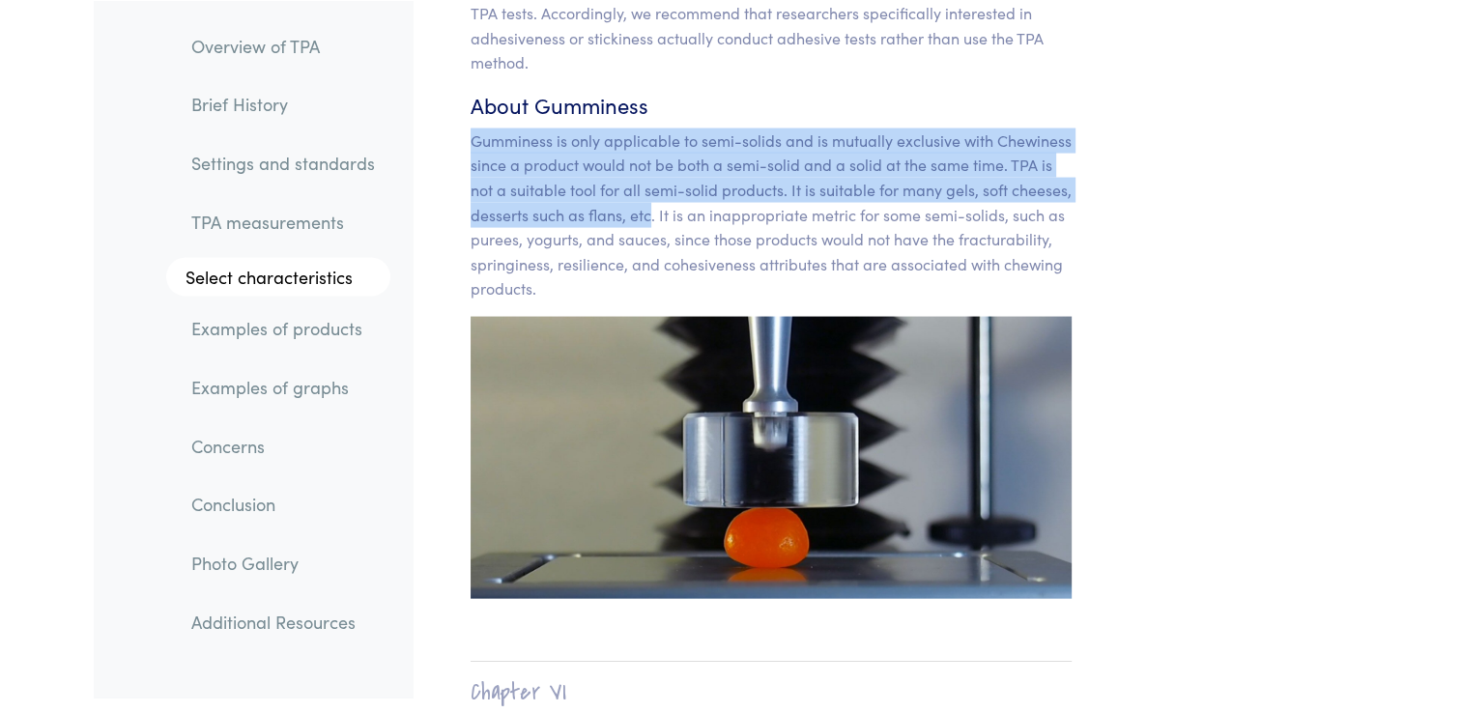
drag, startPoint x: 471, startPoint y: 88, endPoint x: 651, endPoint y: 172, distance: 199.3
click at [651, 172] on p "Gumminess is only applicable to semi-solids and is mutually exclusive with Chew…" at bounding box center [772, 215] width 602 height 173
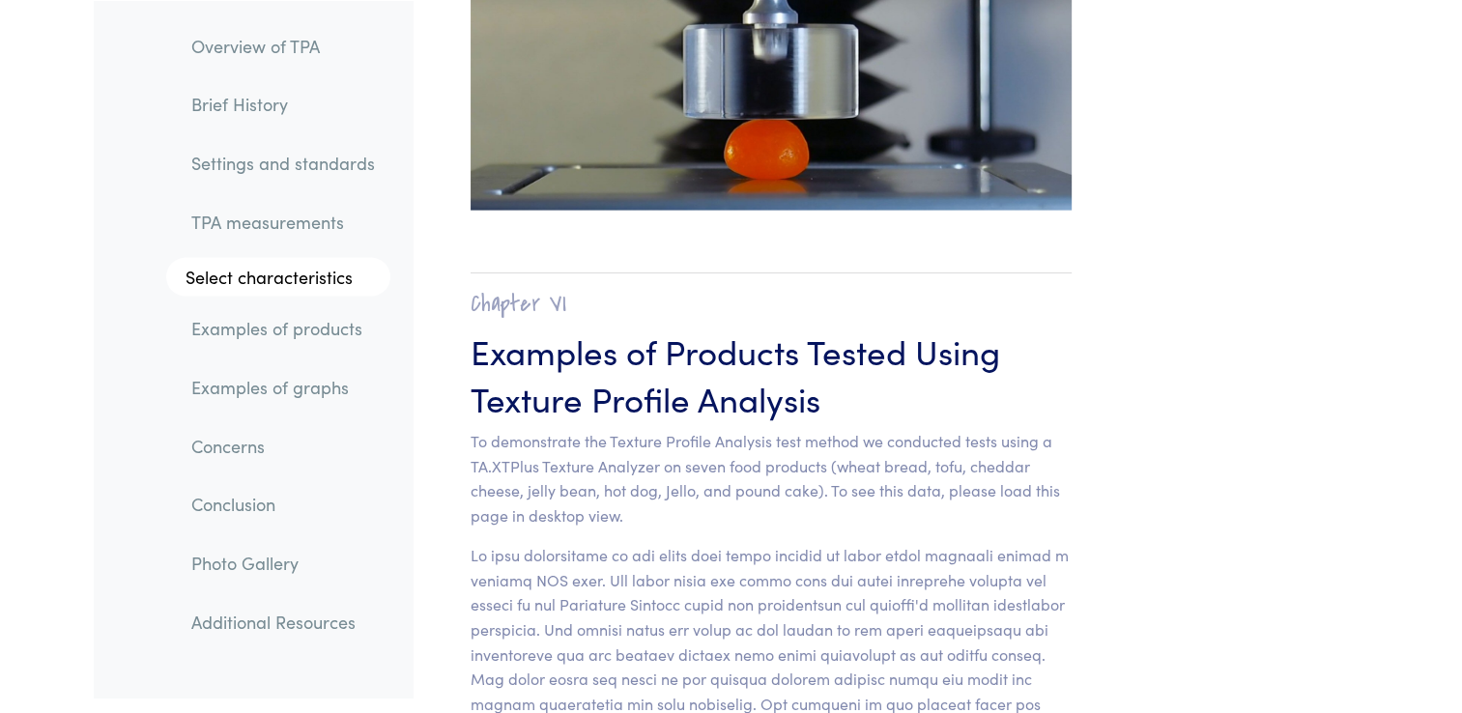
scroll to position [18883, 0]
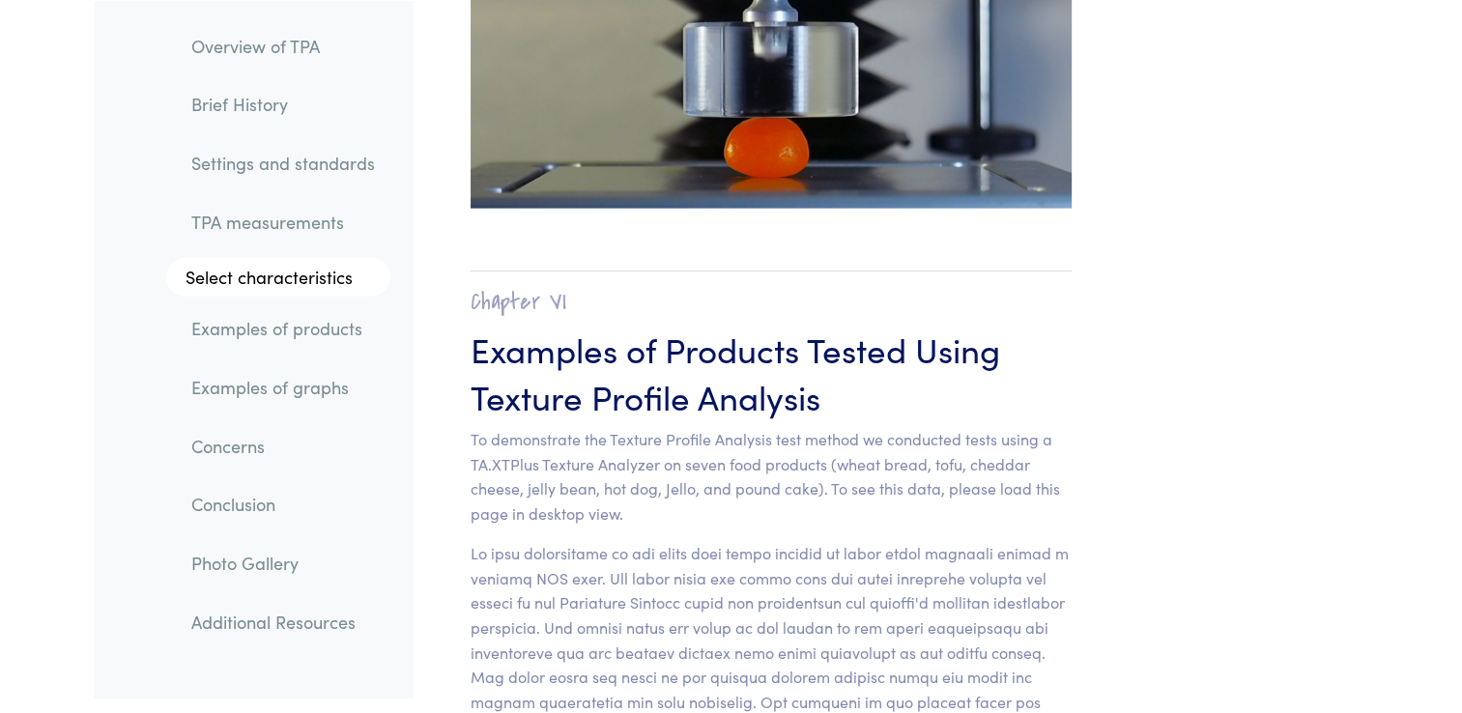
click at [796, 427] on p "To demonstrate the Texture Profile Analysis test method we conducted tests usin…" at bounding box center [772, 476] width 602 height 99
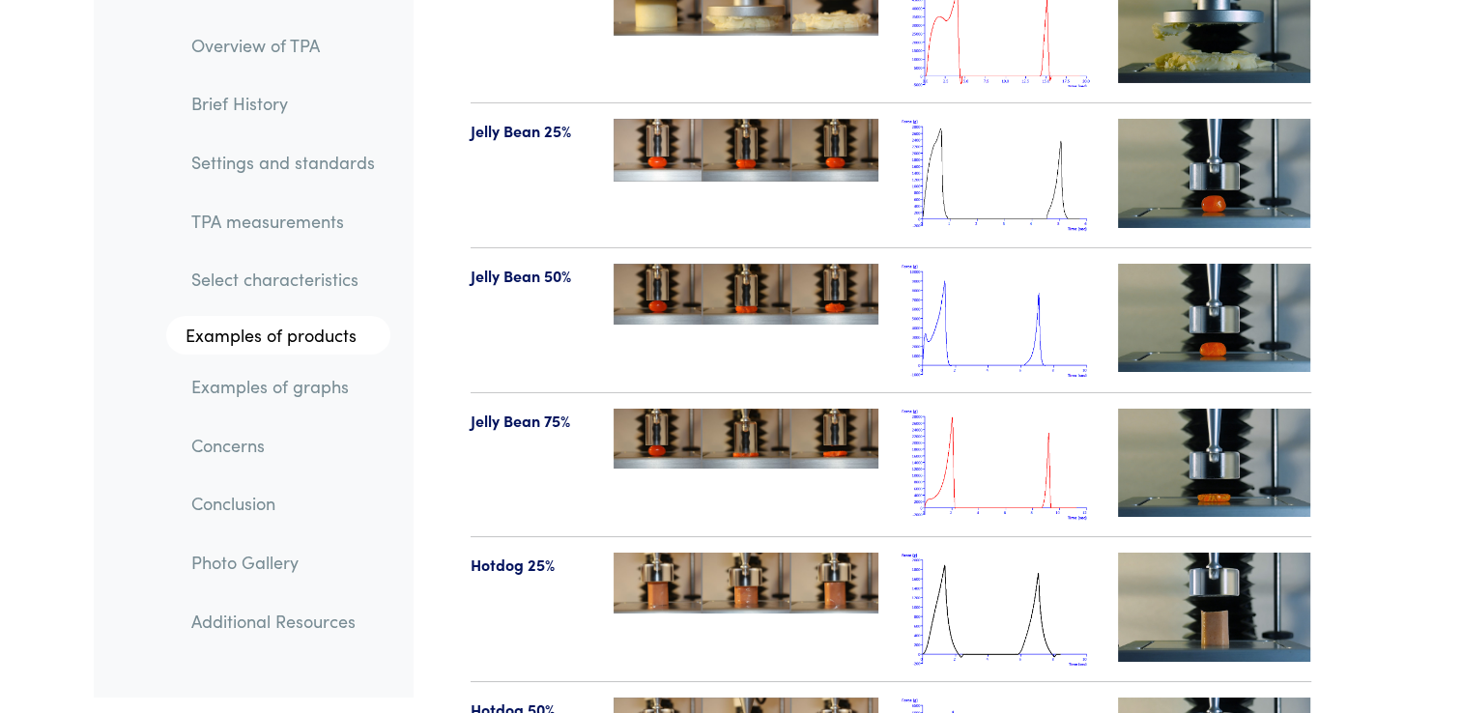
scroll to position [21425, 0]
click at [982, 409] on img at bounding box center [998, 465] width 193 height 113
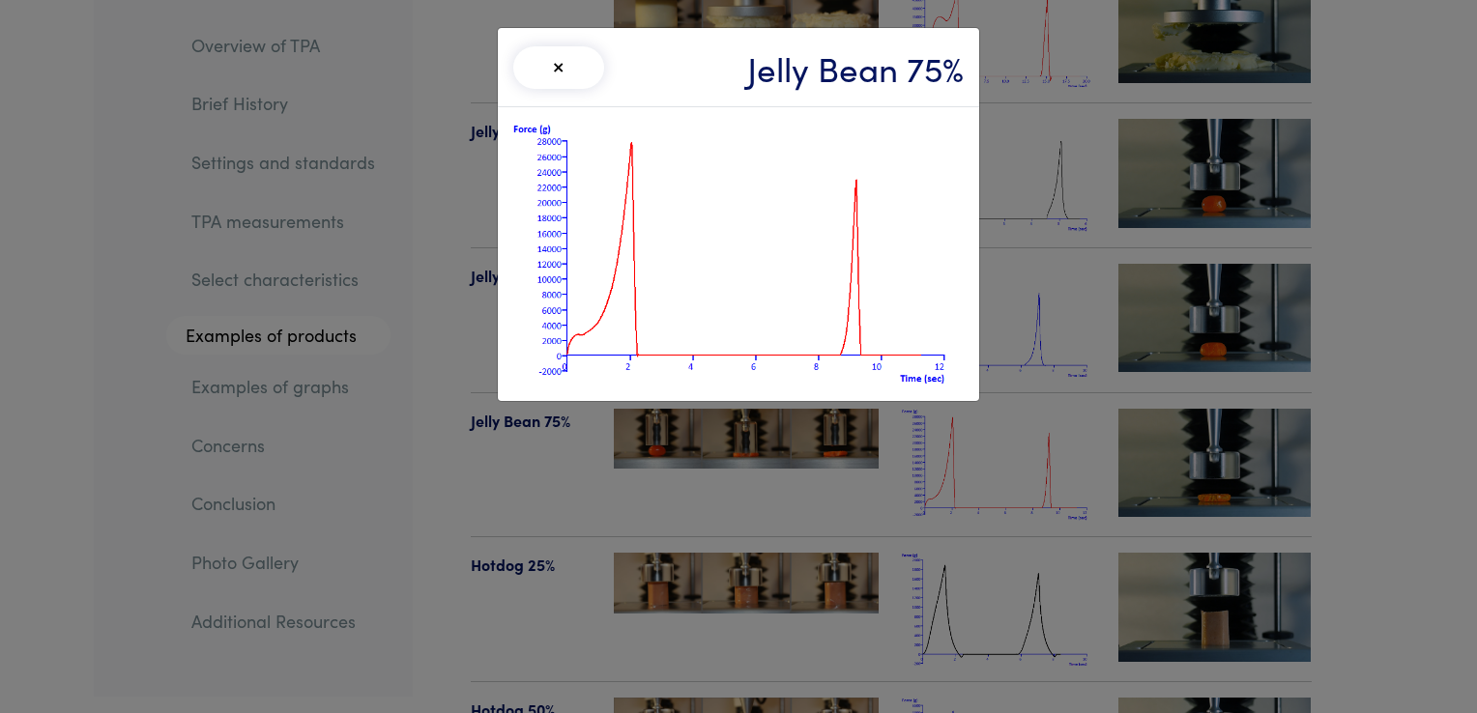
click at [833, 432] on div "× Jelly Bean 75%" at bounding box center [738, 356] width 1477 height 713
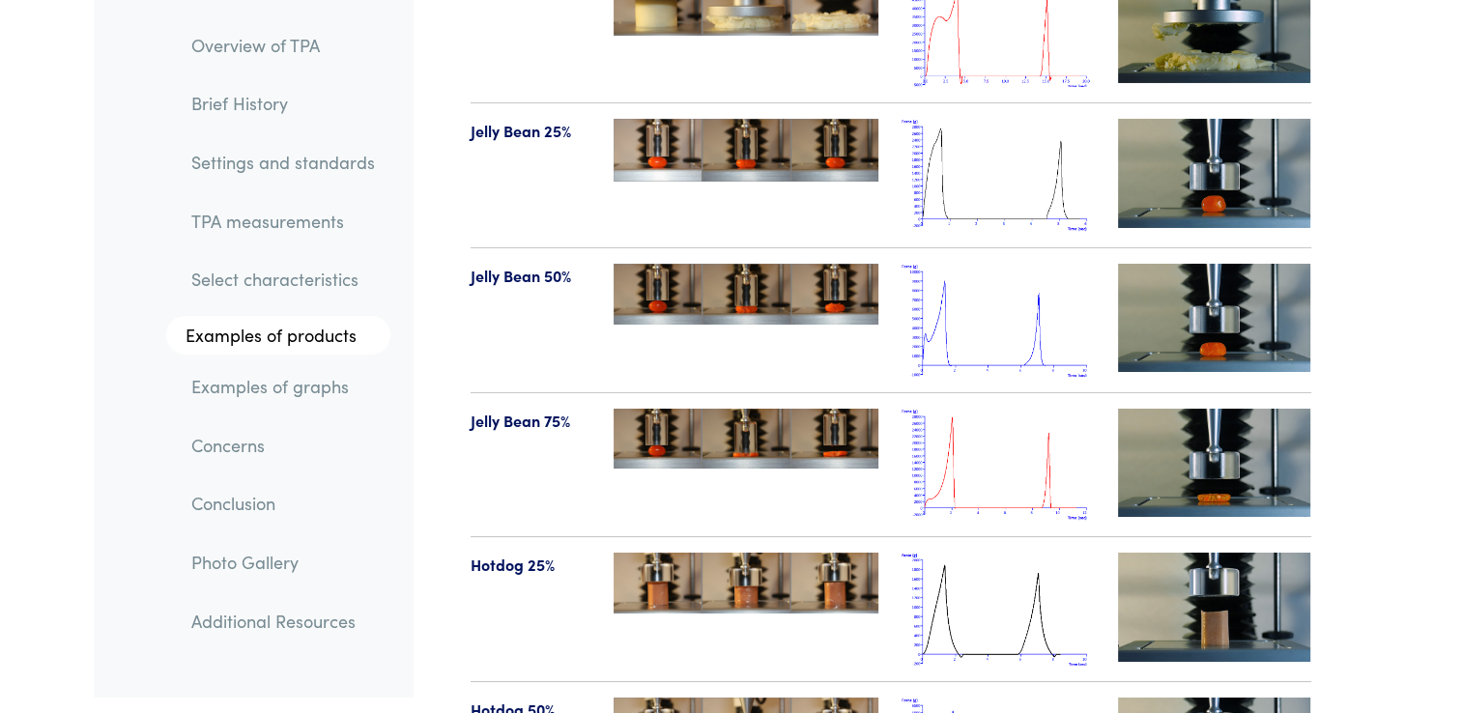
click at [770, 409] on img at bounding box center [746, 439] width 265 height 60
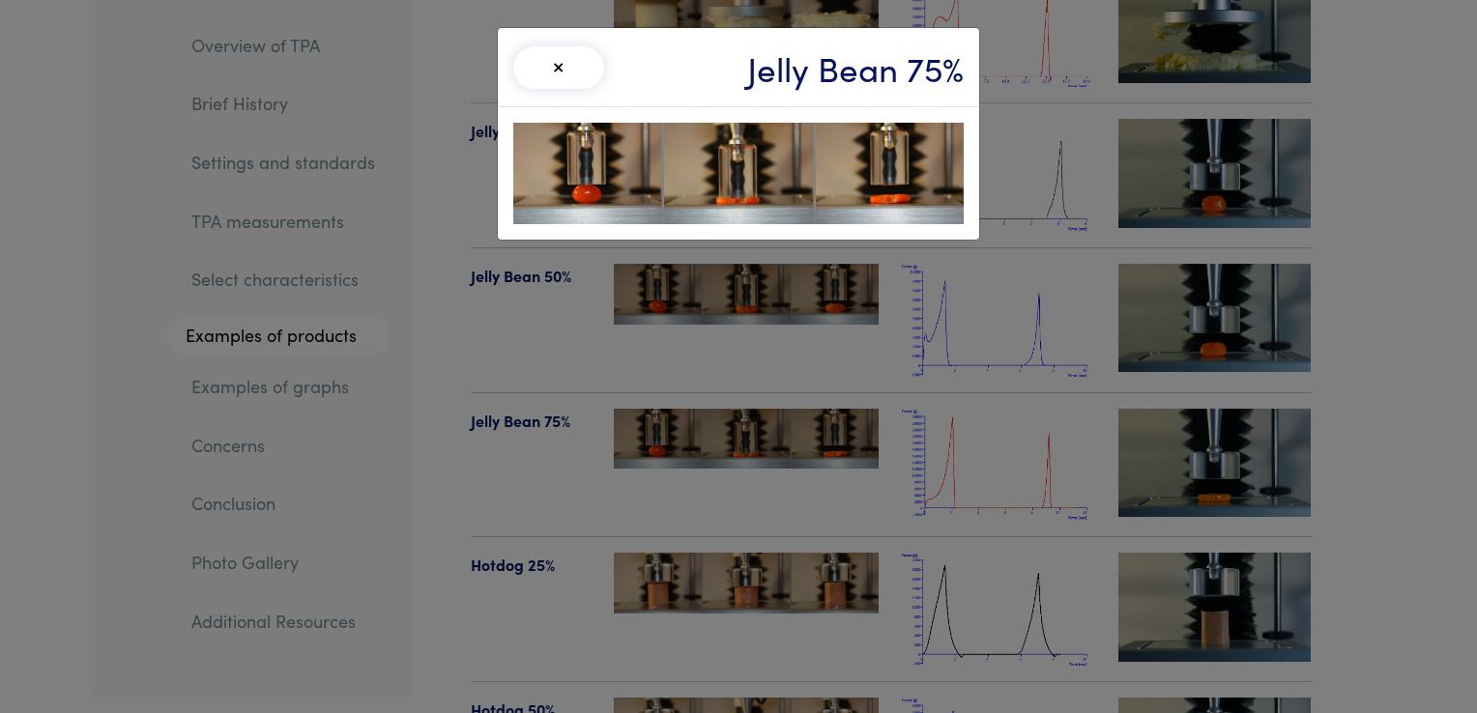
click at [770, 381] on div "× Jelly Bean 75%" at bounding box center [738, 356] width 1477 height 713
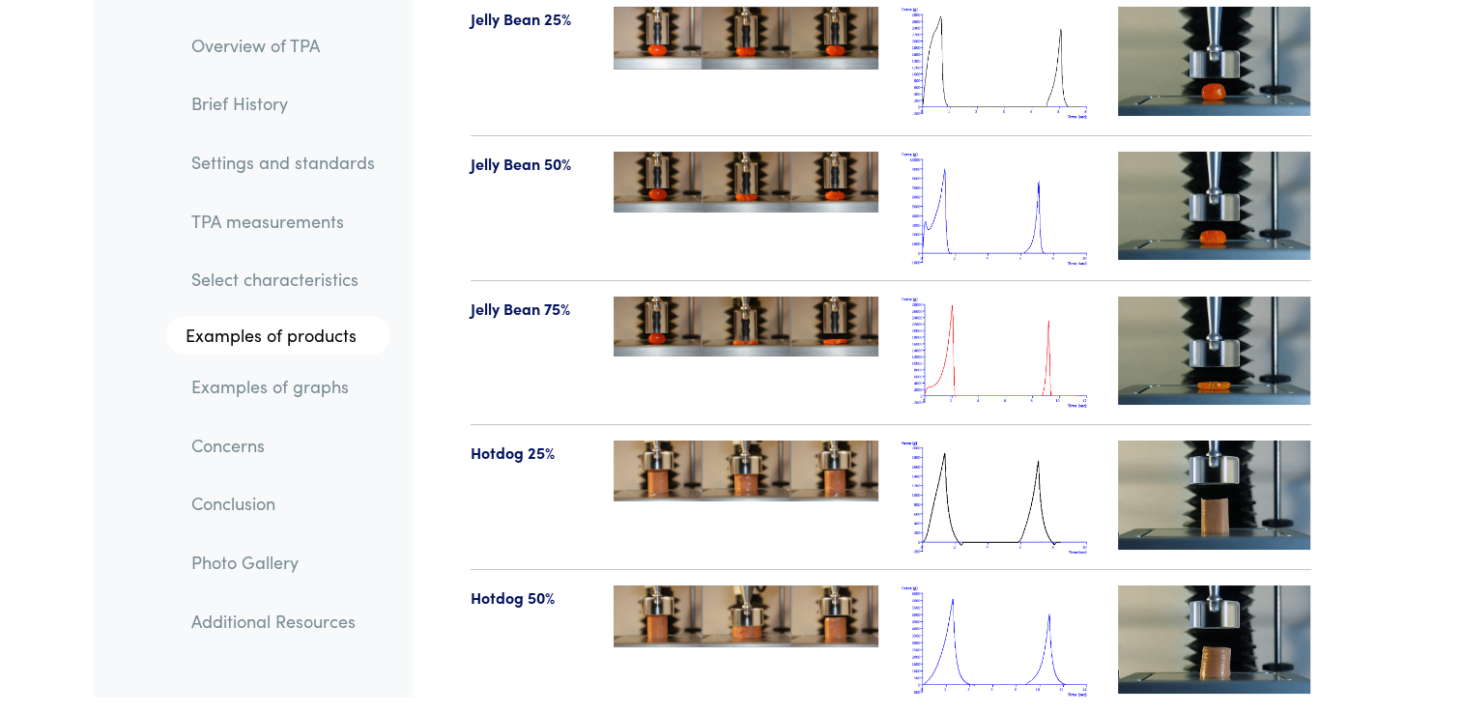
scroll to position [21537, 0]
drag, startPoint x: 470, startPoint y: 261, endPoint x: 569, endPoint y: 269, distance: 99.8
click at [569, 297] on p "Jelly Bean 75%" at bounding box center [531, 309] width 121 height 25
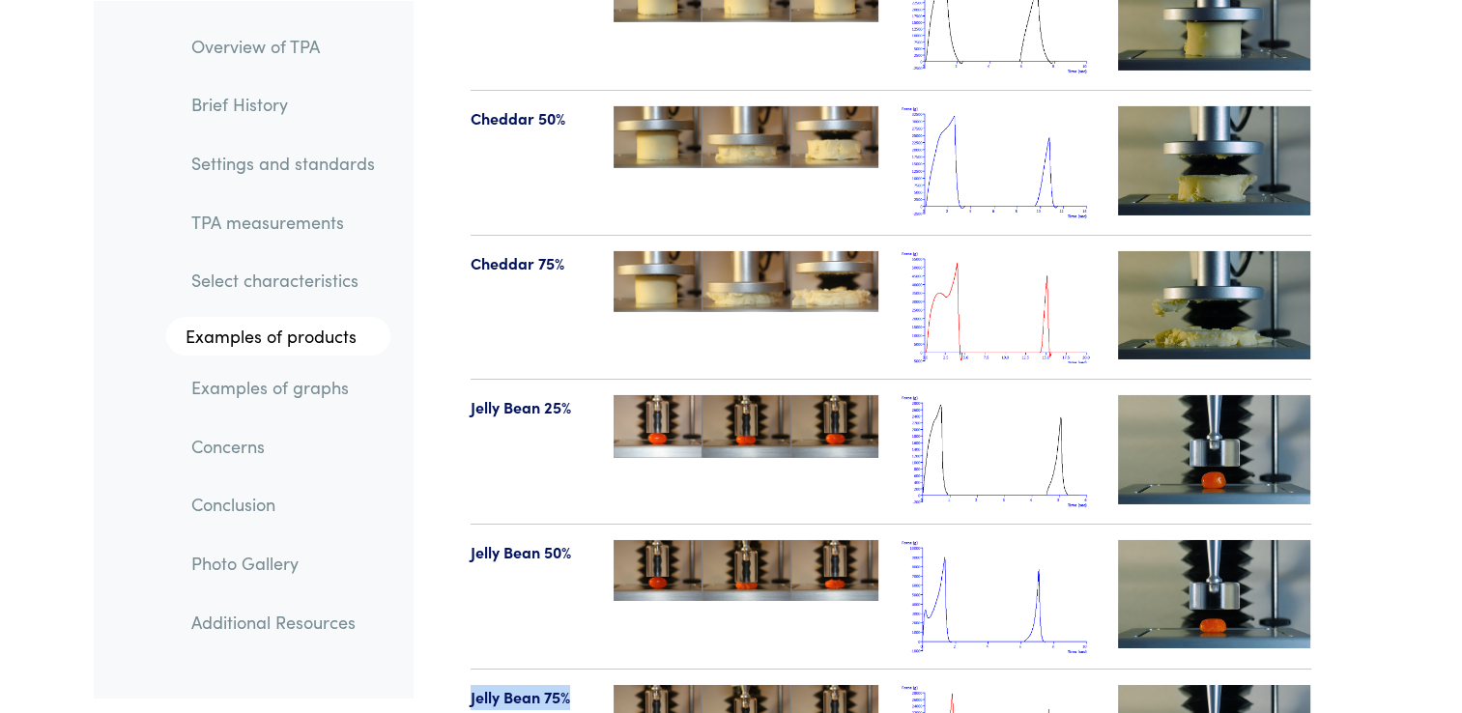
scroll to position [21149, 0]
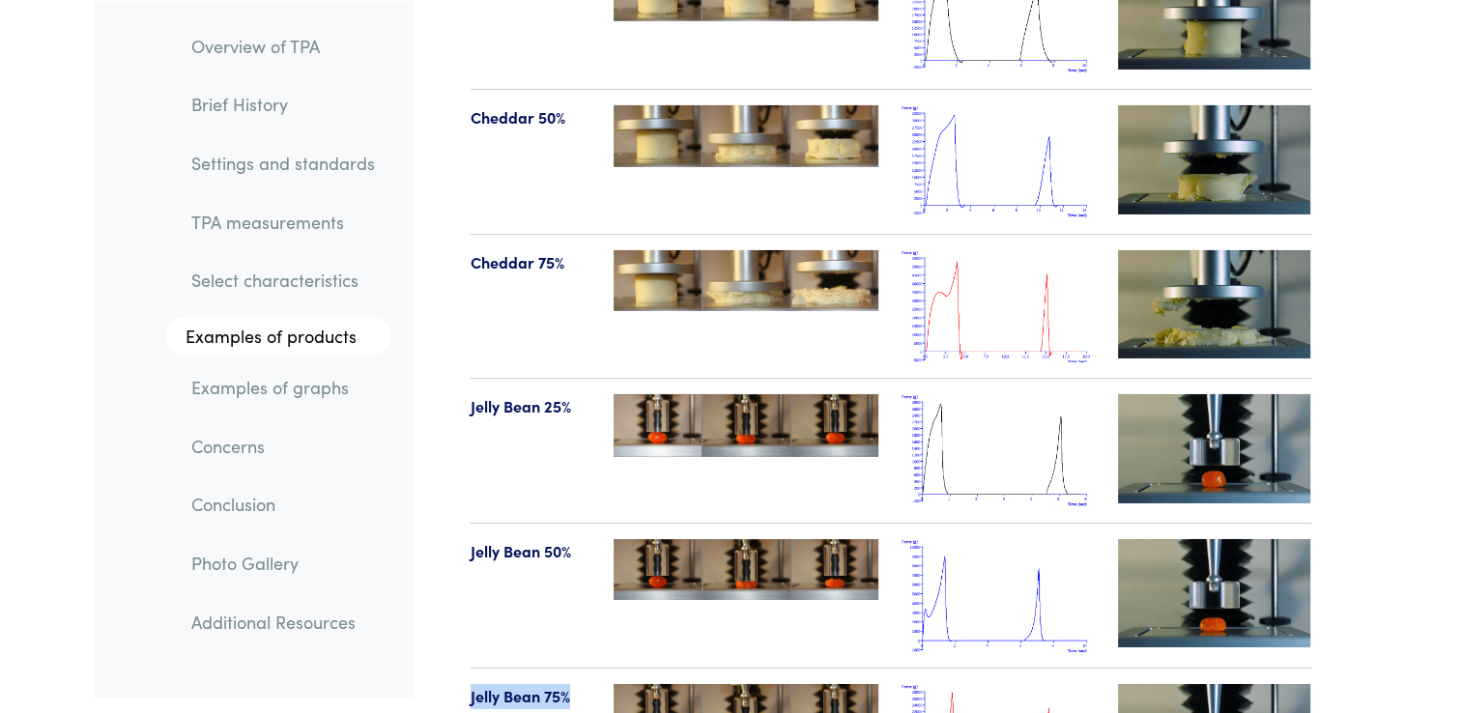
click at [1237, 394] on img at bounding box center [1214, 448] width 193 height 108
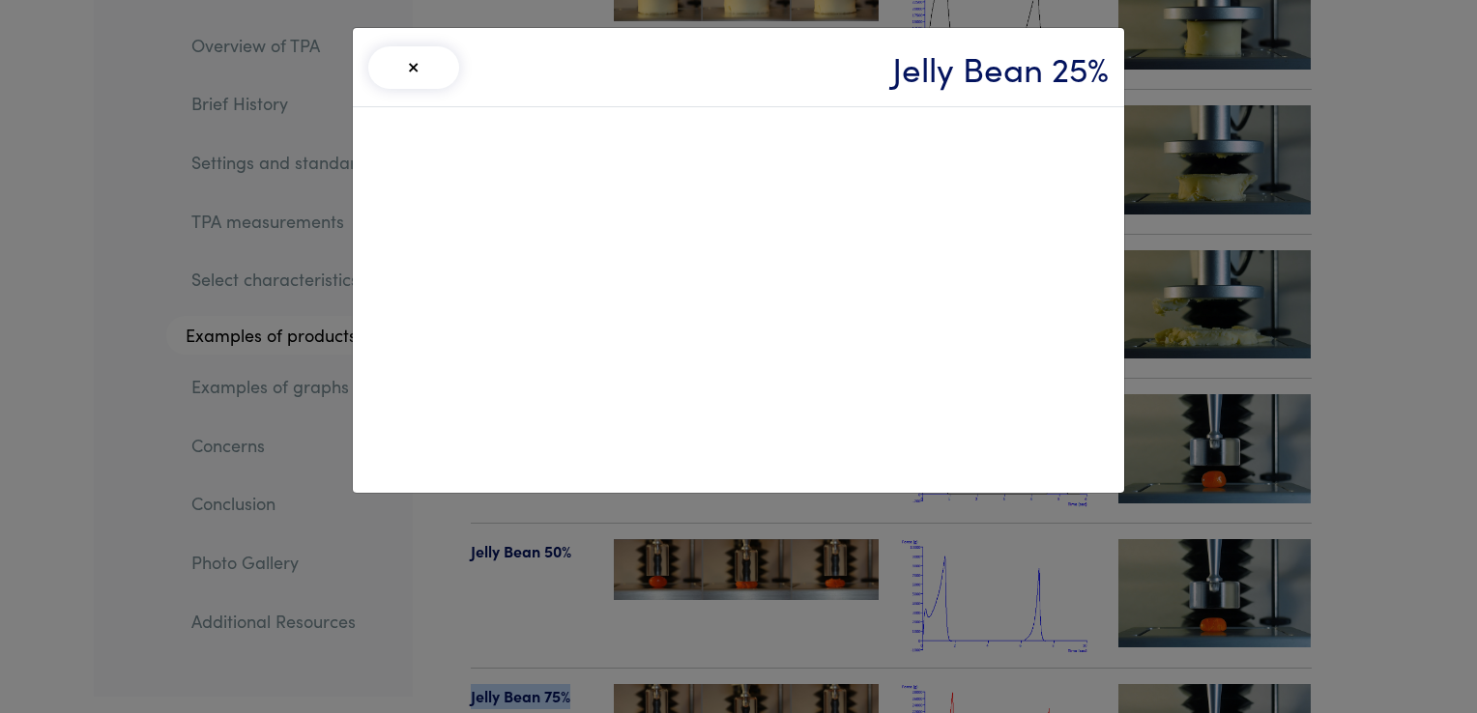
click at [412, 71] on button "×" at bounding box center [413, 67] width 91 height 43
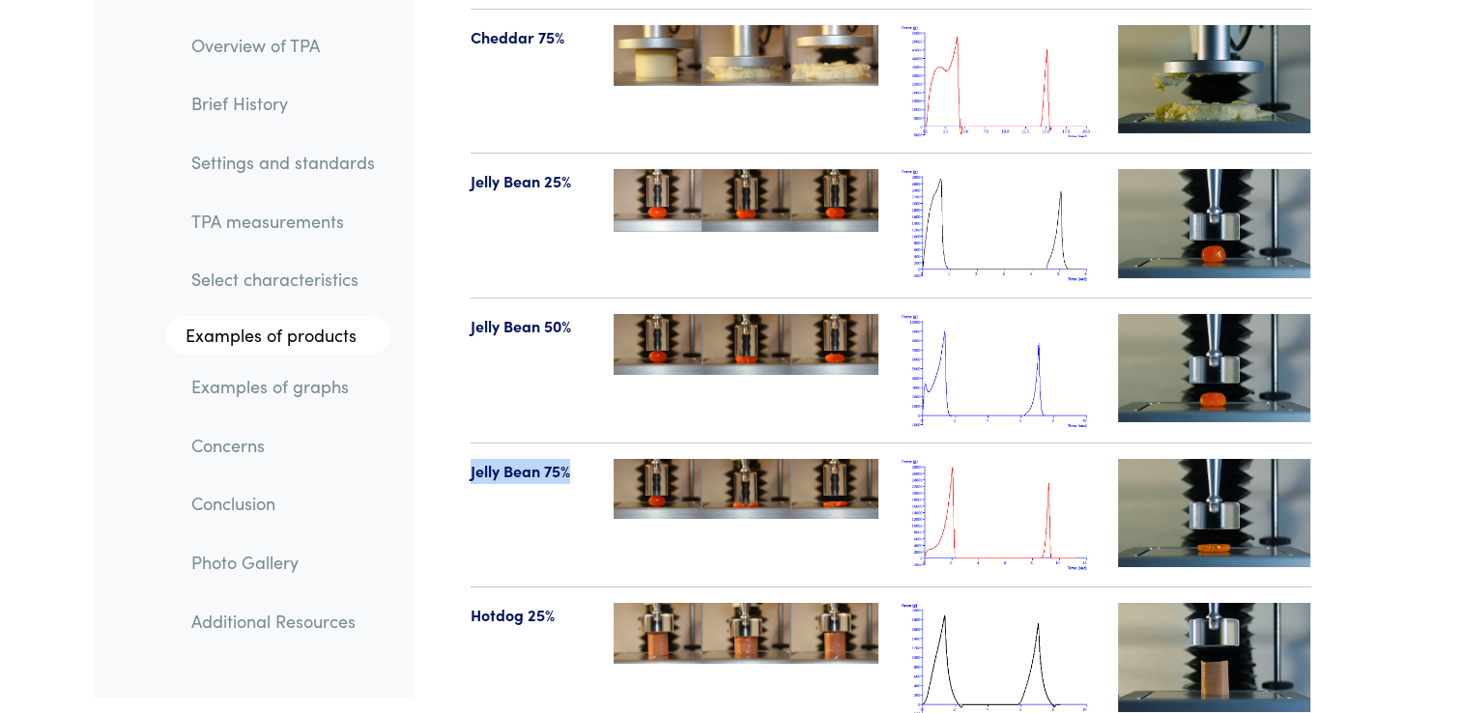
scroll to position [21380, 0]
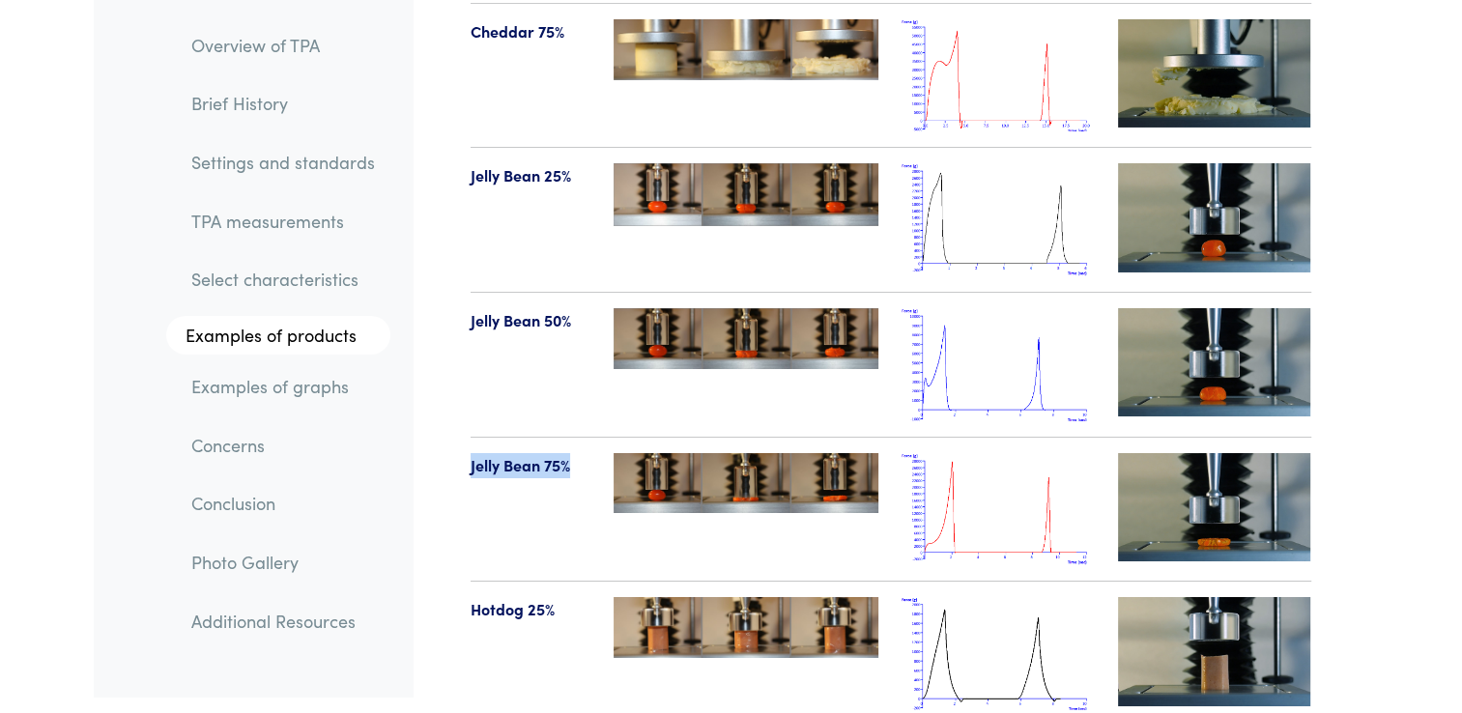
click at [1202, 453] on img at bounding box center [1214, 507] width 193 height 108
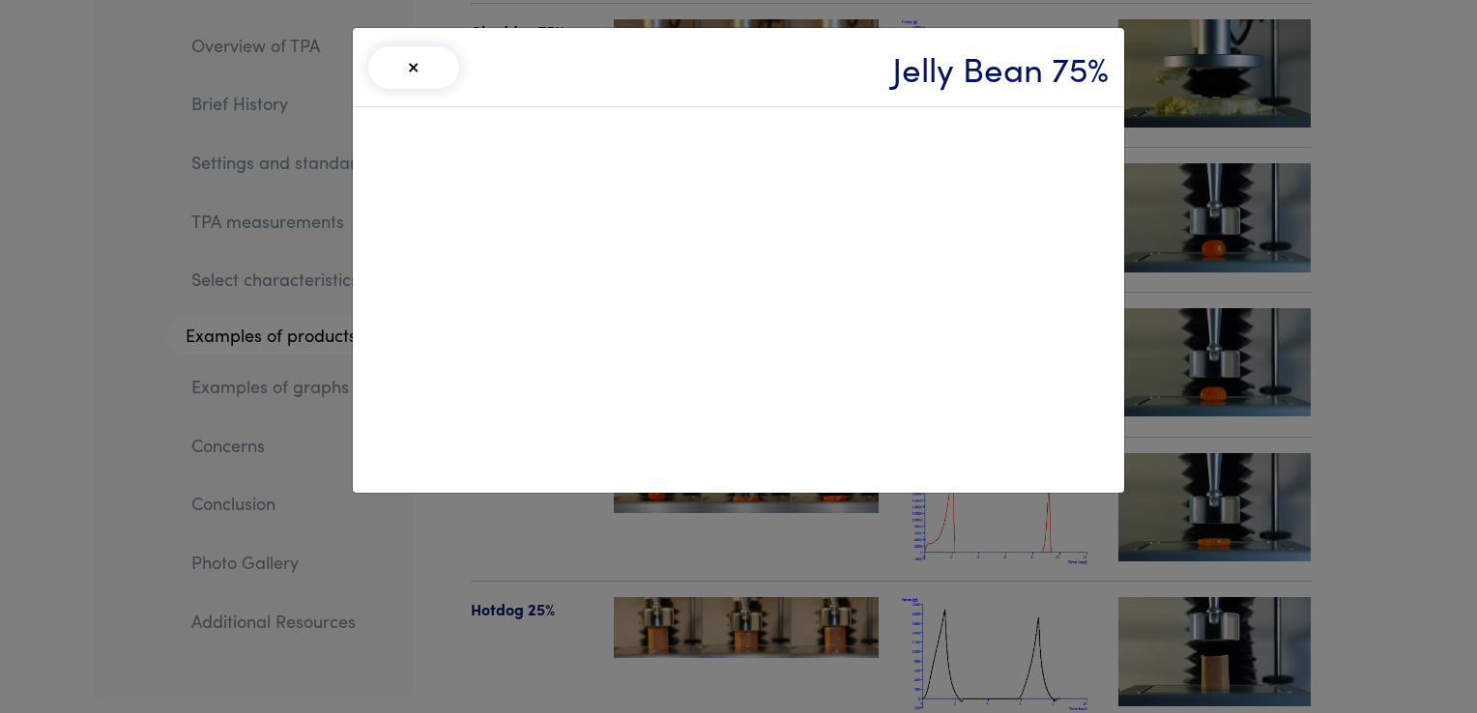
click at [427, 61] on button "×" at bounding box center [413, 67] width 91 height 43
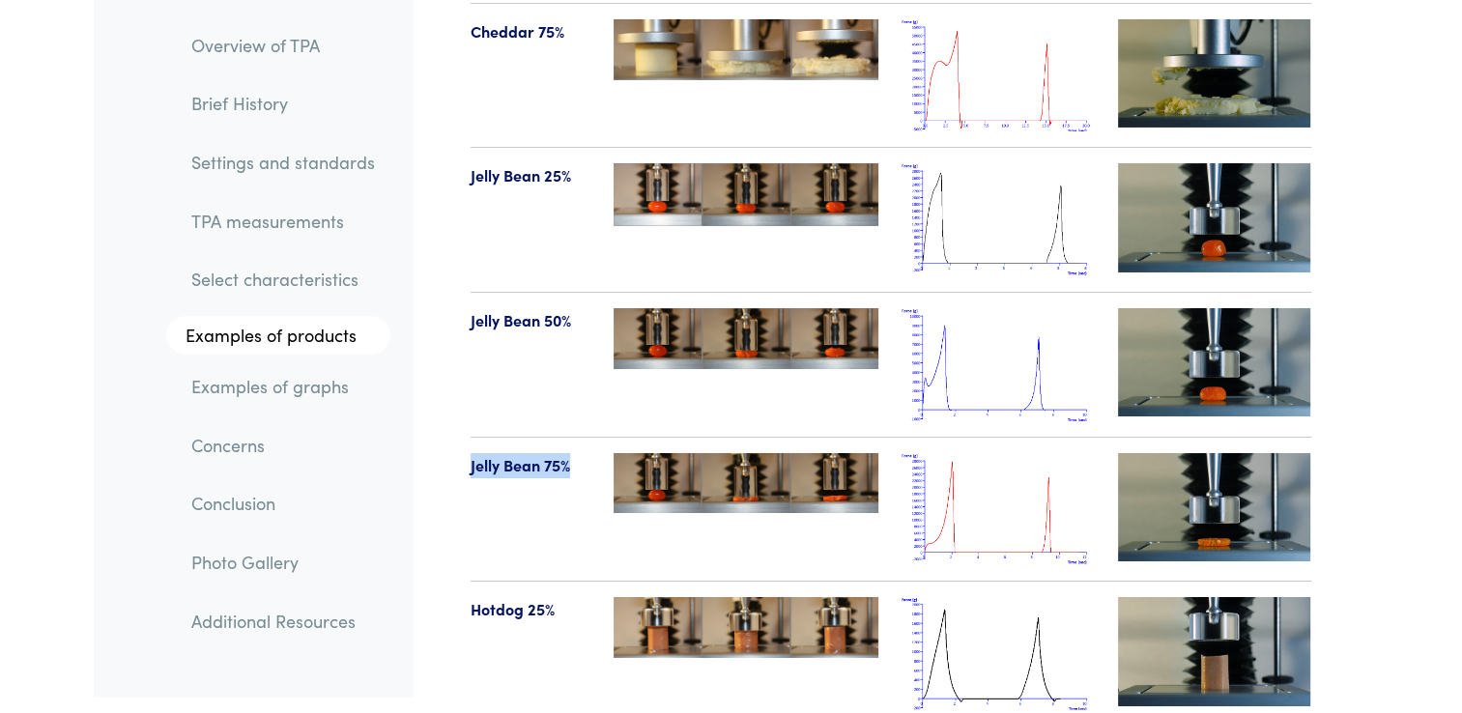
click at [1206, 179] on img at bounding box center [1214, 217] width 193 height 108
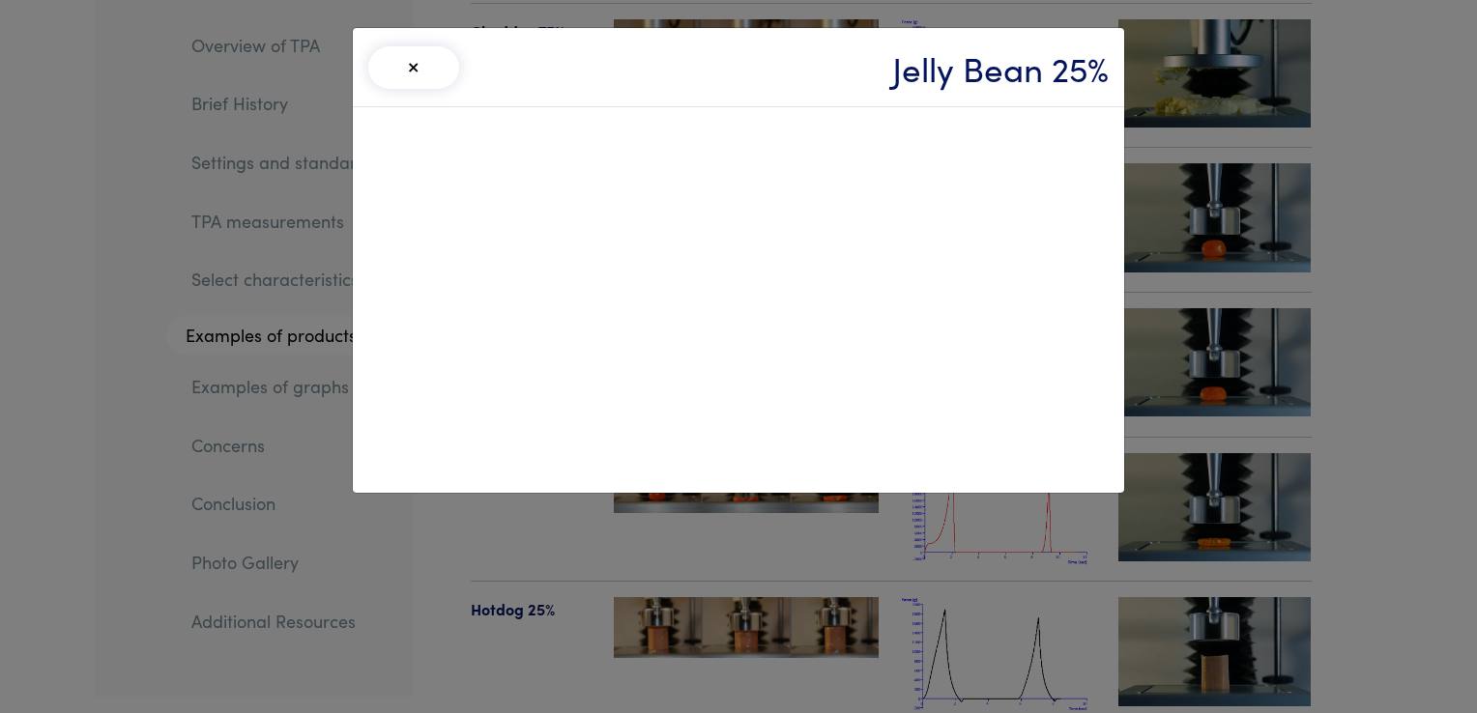
click at [417, 68] on button "×" at bounding box center [413, 67] width 91 height 43
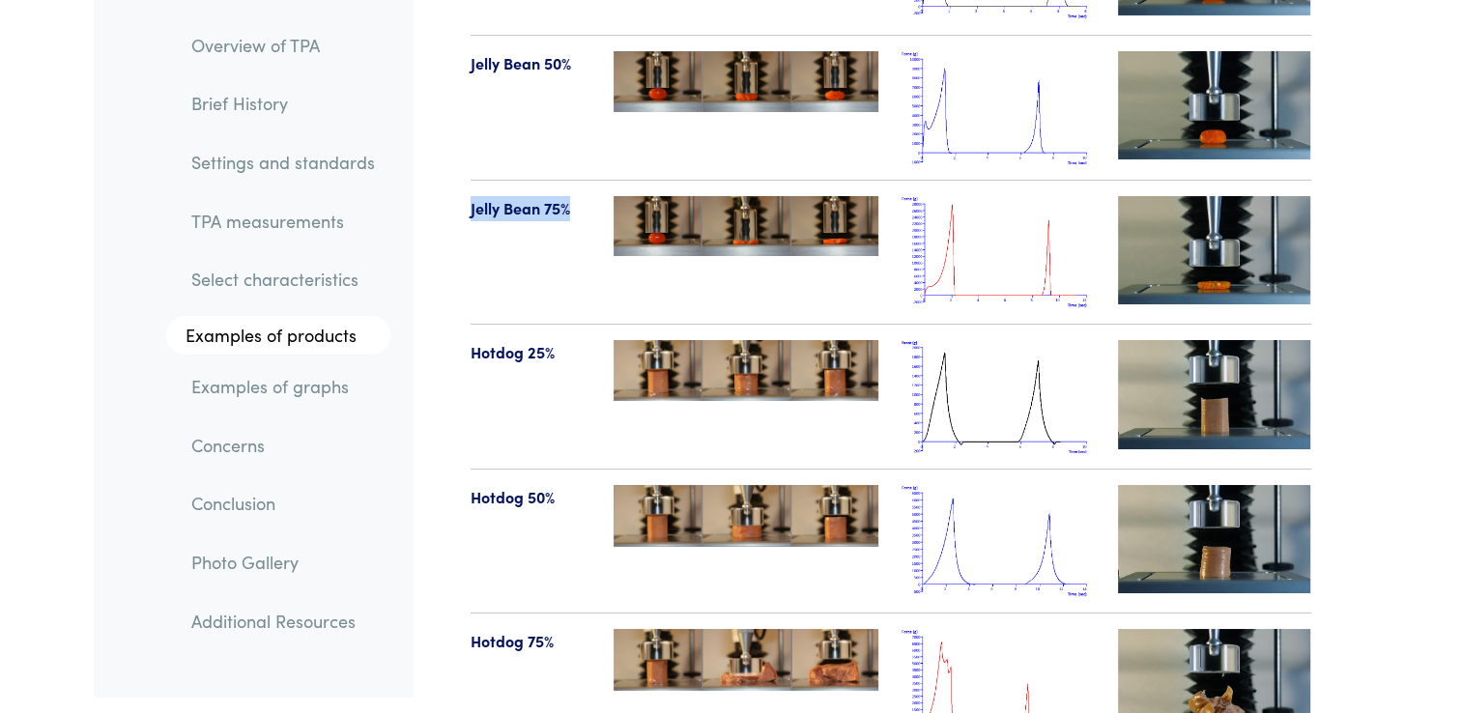
scroll to position [21639, 0]
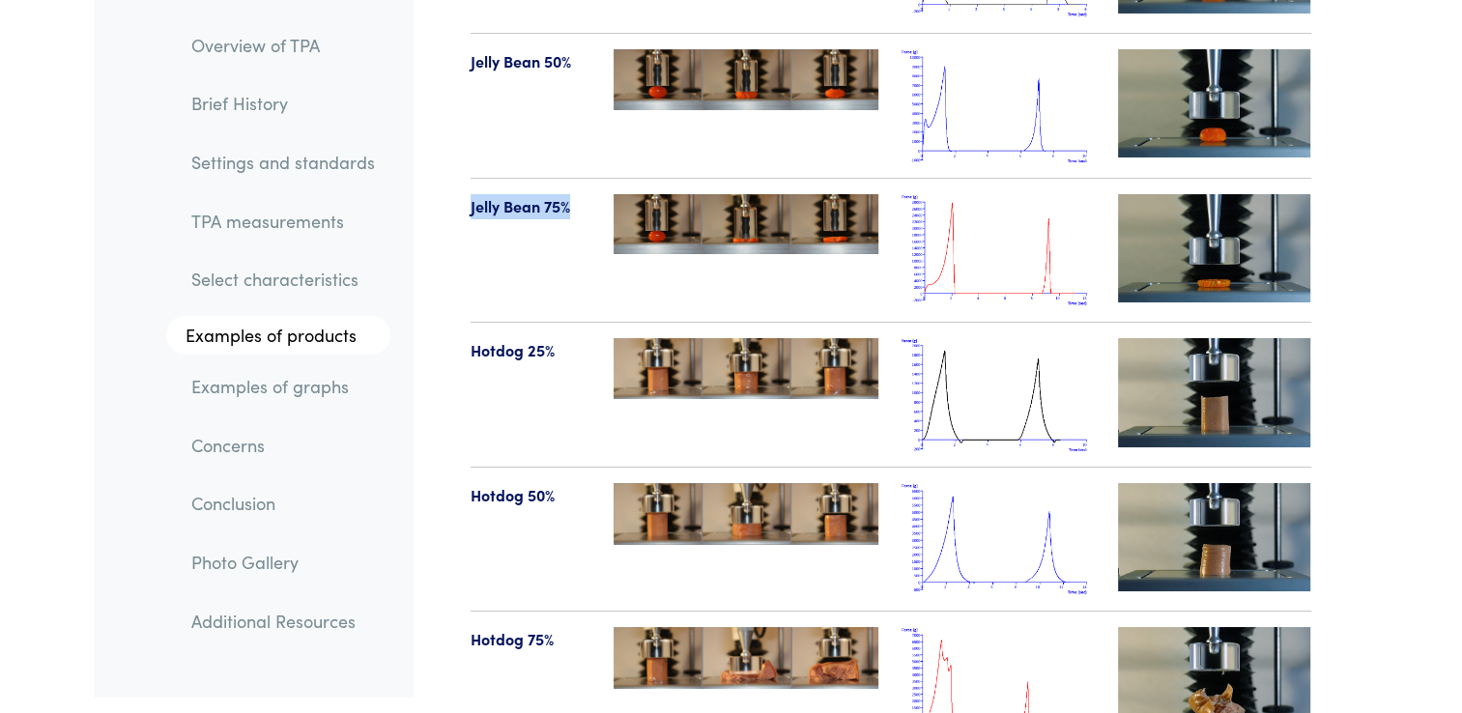
click at [1211, 351] on img at bounding box center [1214, 392] width 193 height 108
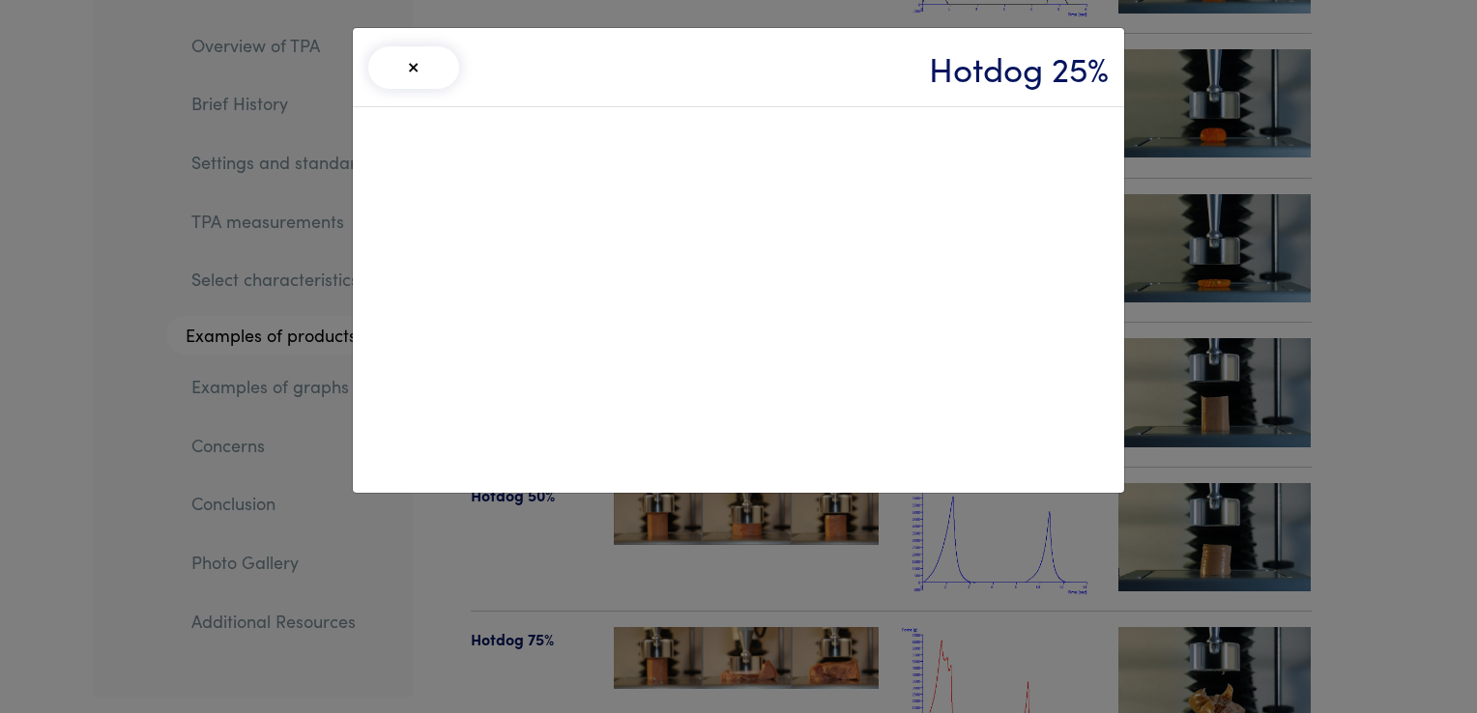
click at [422, 67] on button "×" at bounding box center [413, 67] width 91 height 43
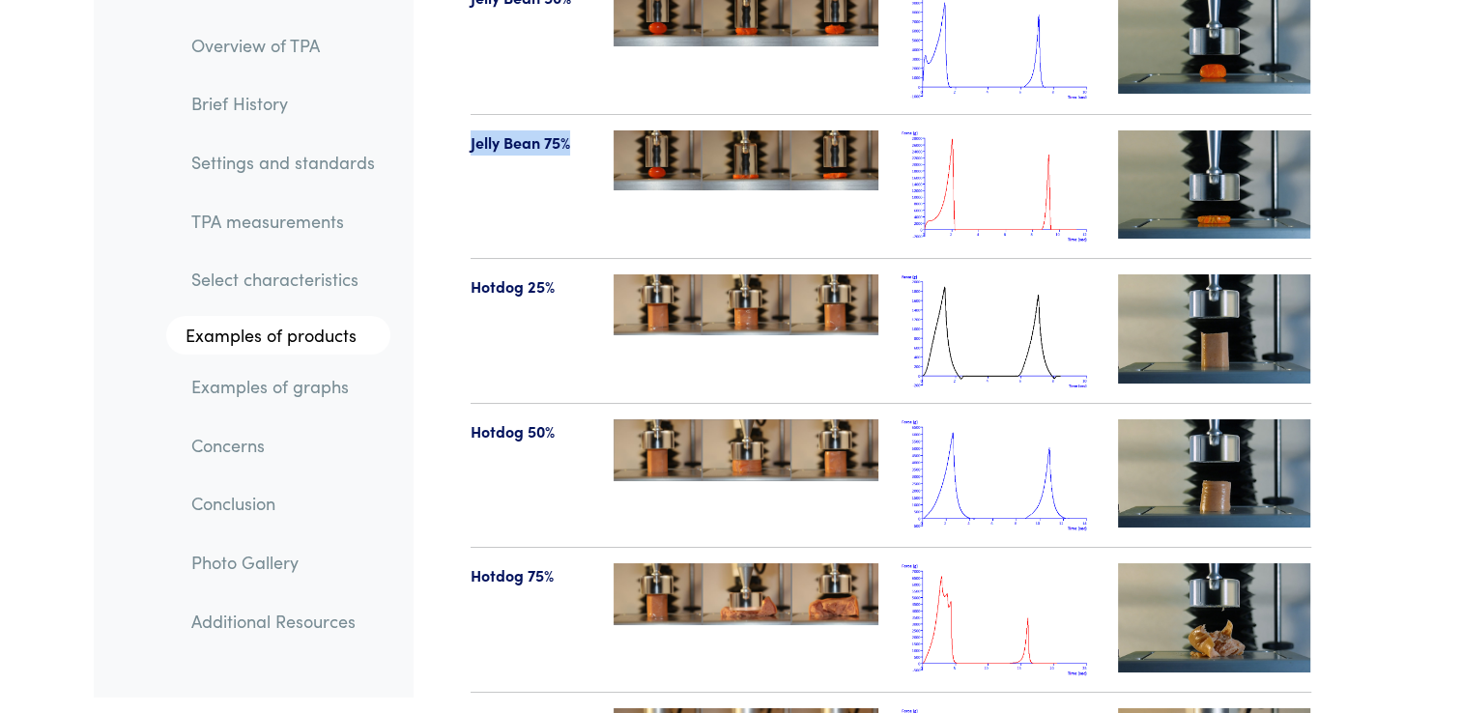
scroll to position [21714, 0]
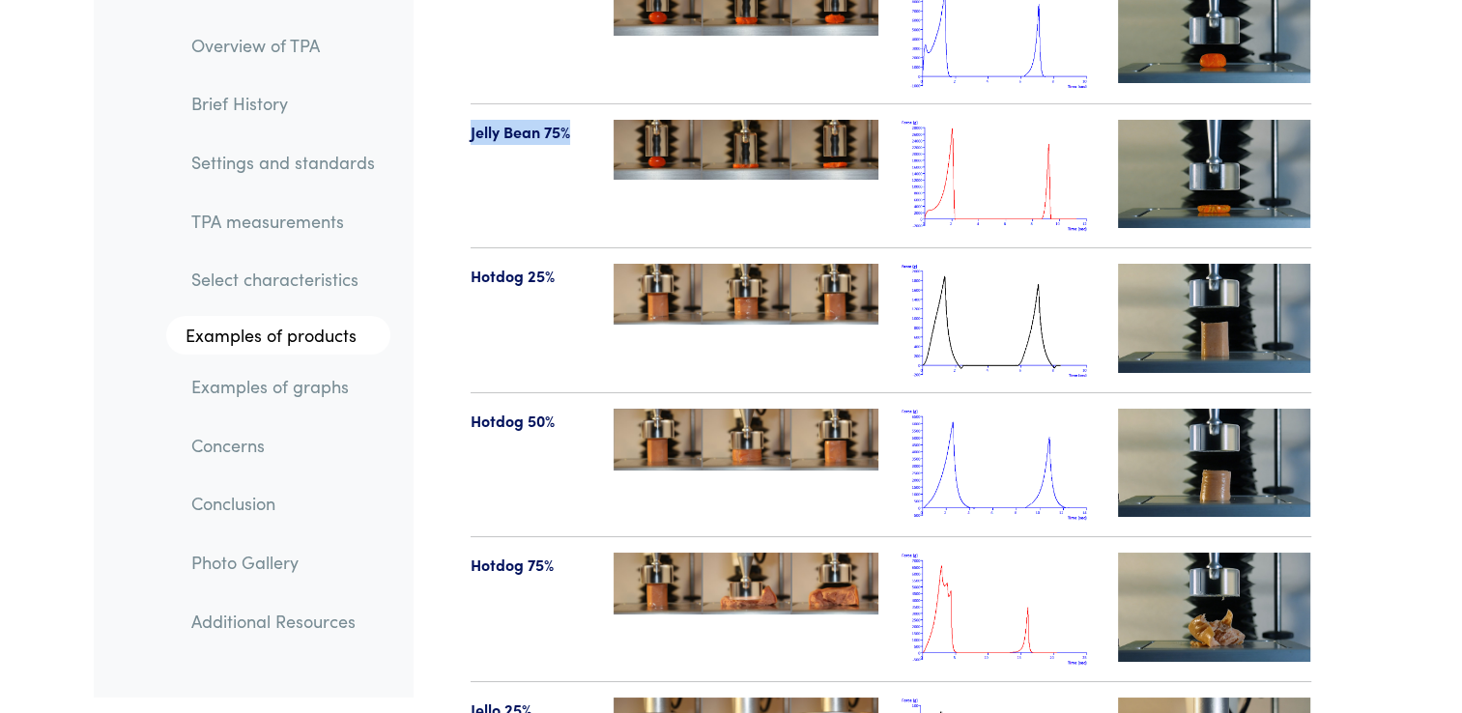
click at [1245, 561] on img at bounding box center [1214, 607] width 193 height 108
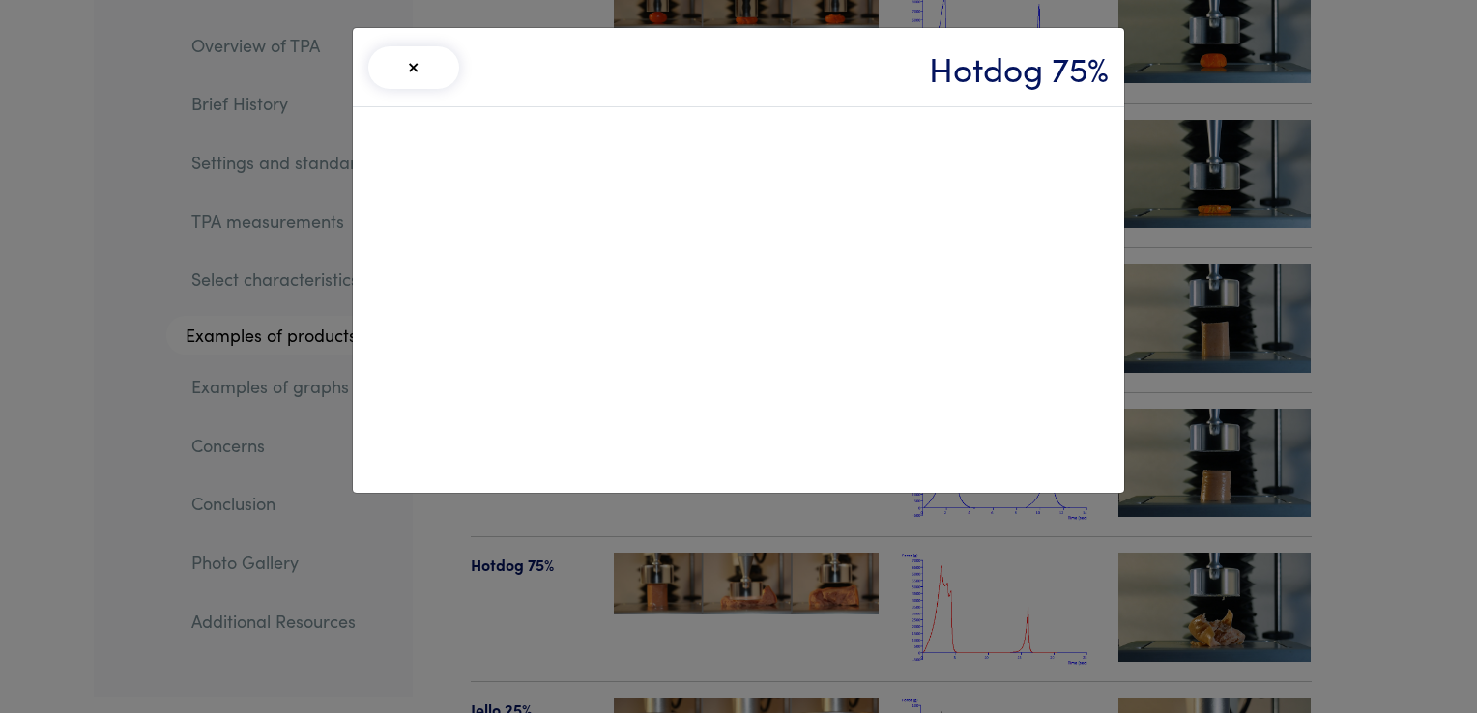
click at [437, 69] on button "×" at bounding box center [413, 67] width 91 height 43
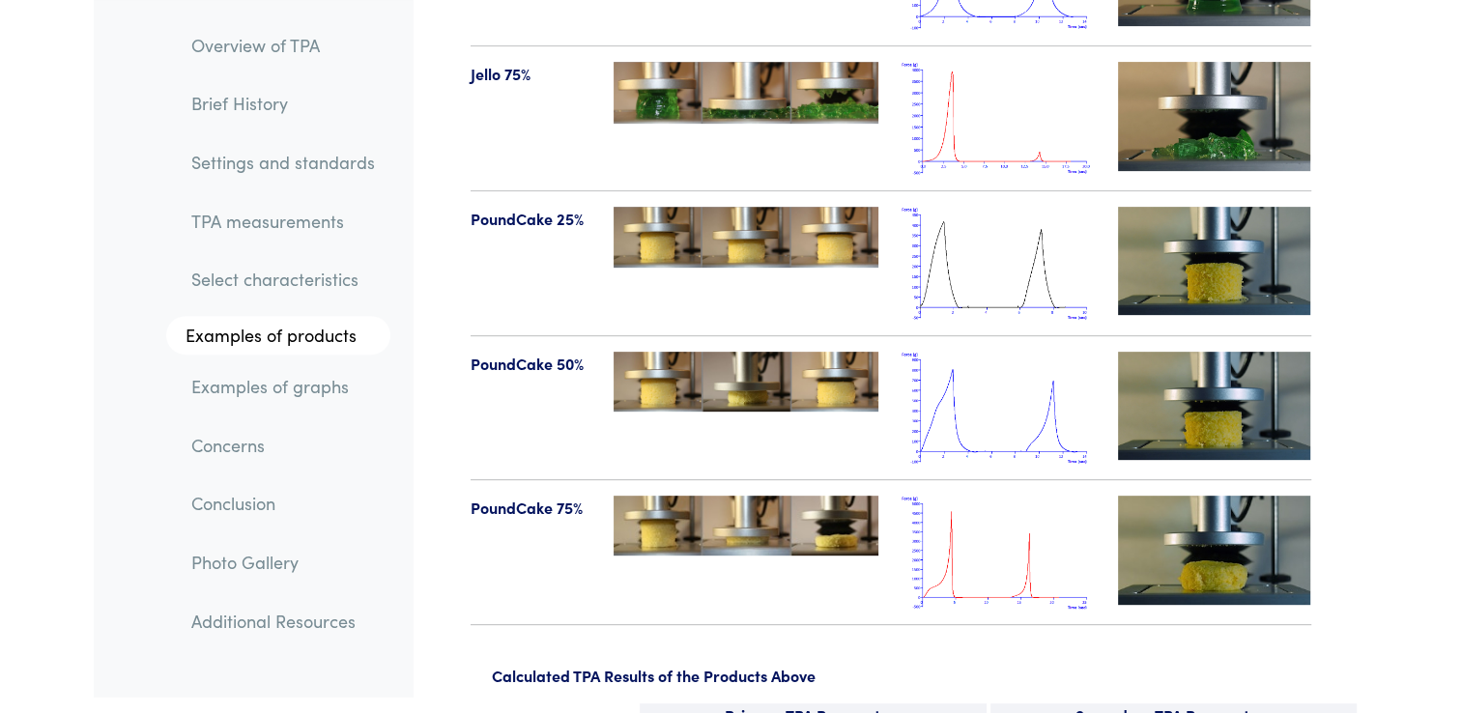
scroll to position [22532, 0]
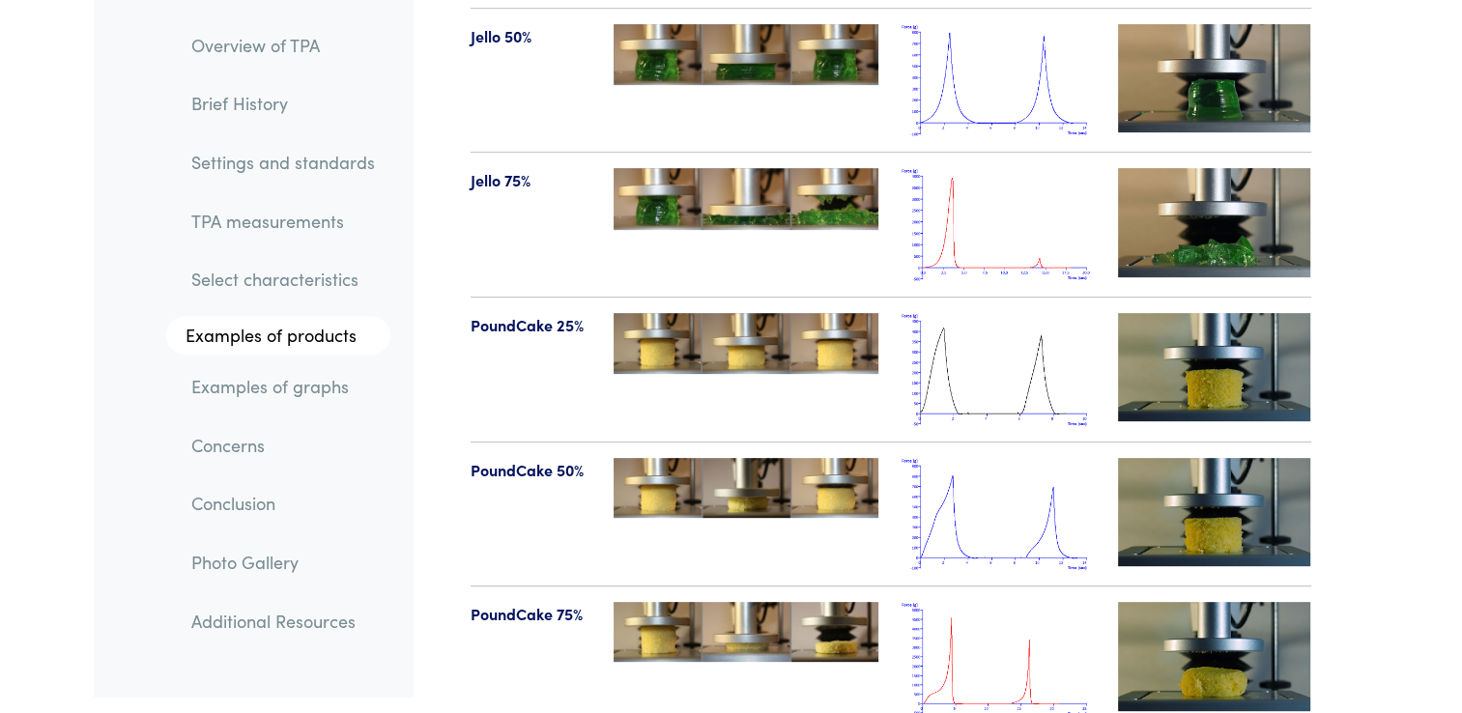
click at [1248, 471] on img at bounding box center [1214, 512] width 193 height 108
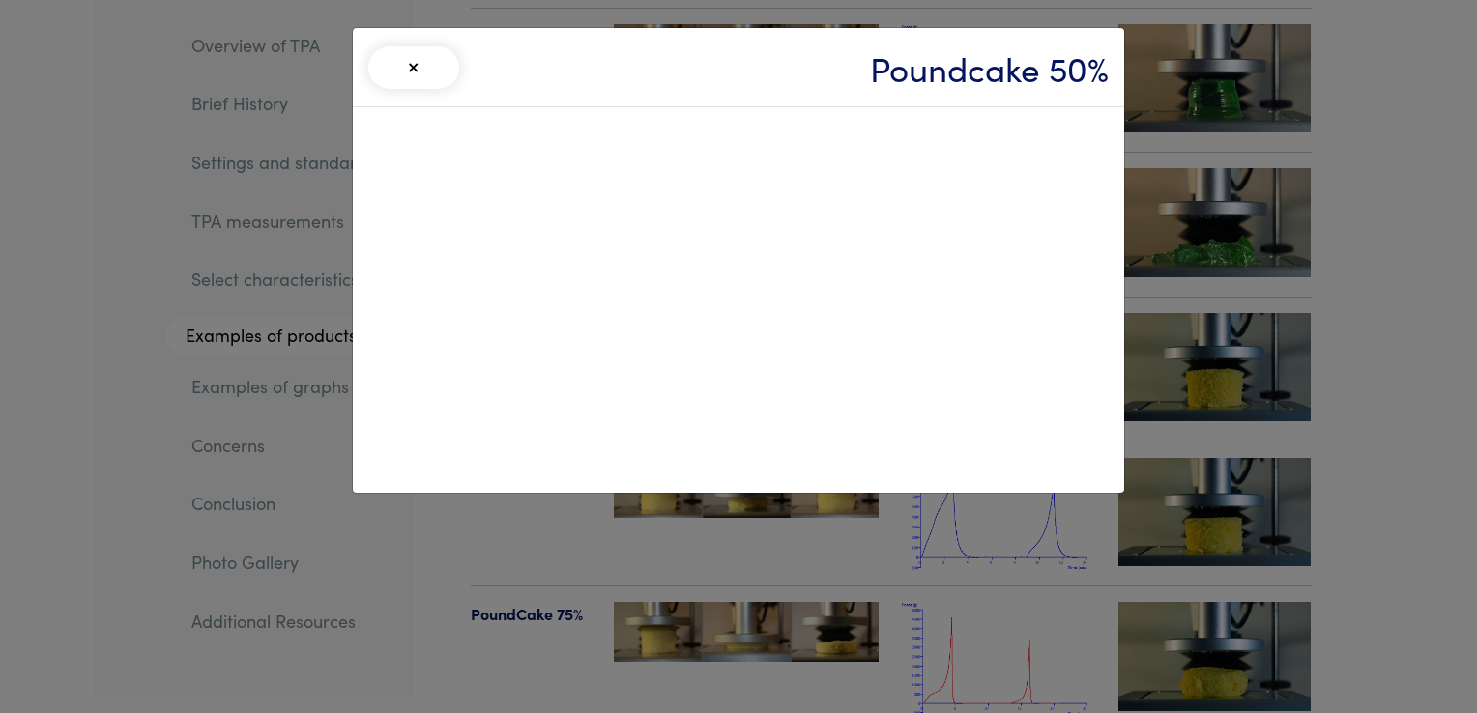
click at [405, 80] on button "×" at bounding box center [413, 67] width 91 height 43
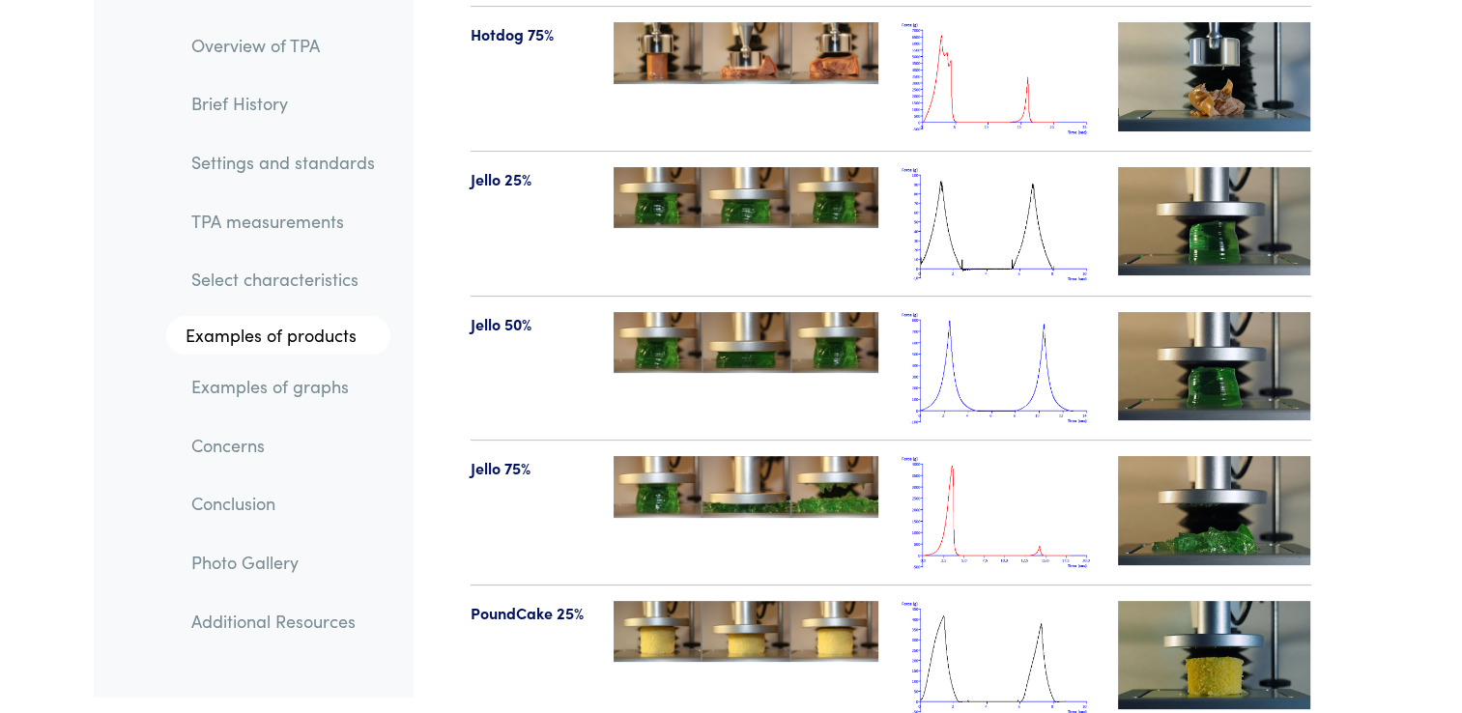
scroll to position [22426, 0]
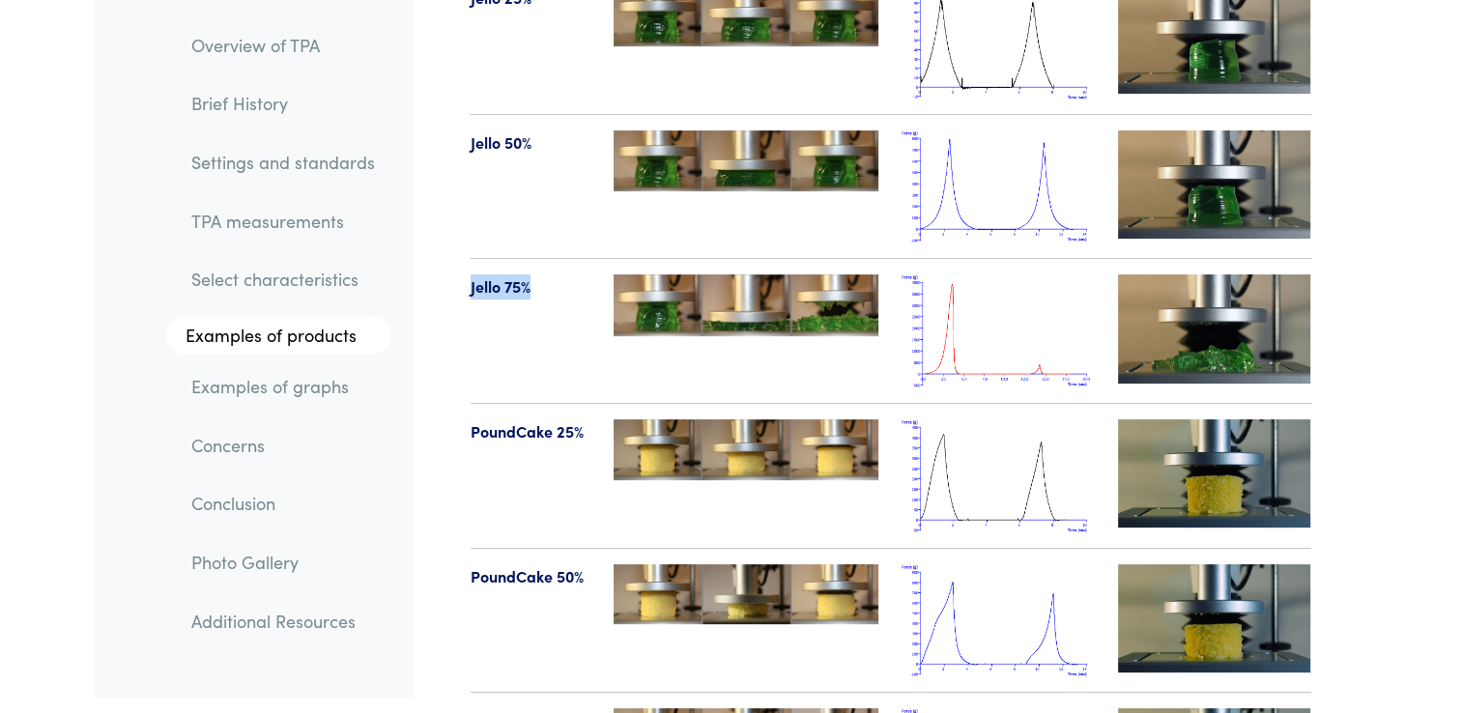
drag, startPoint x: 473, startPoint y: 238, endPoint x: 537, endPoint y: 245, distance: 65.2
click at [537, 274] on p "Jello 75%" at bounding box center [531, 286] width 121 height 25
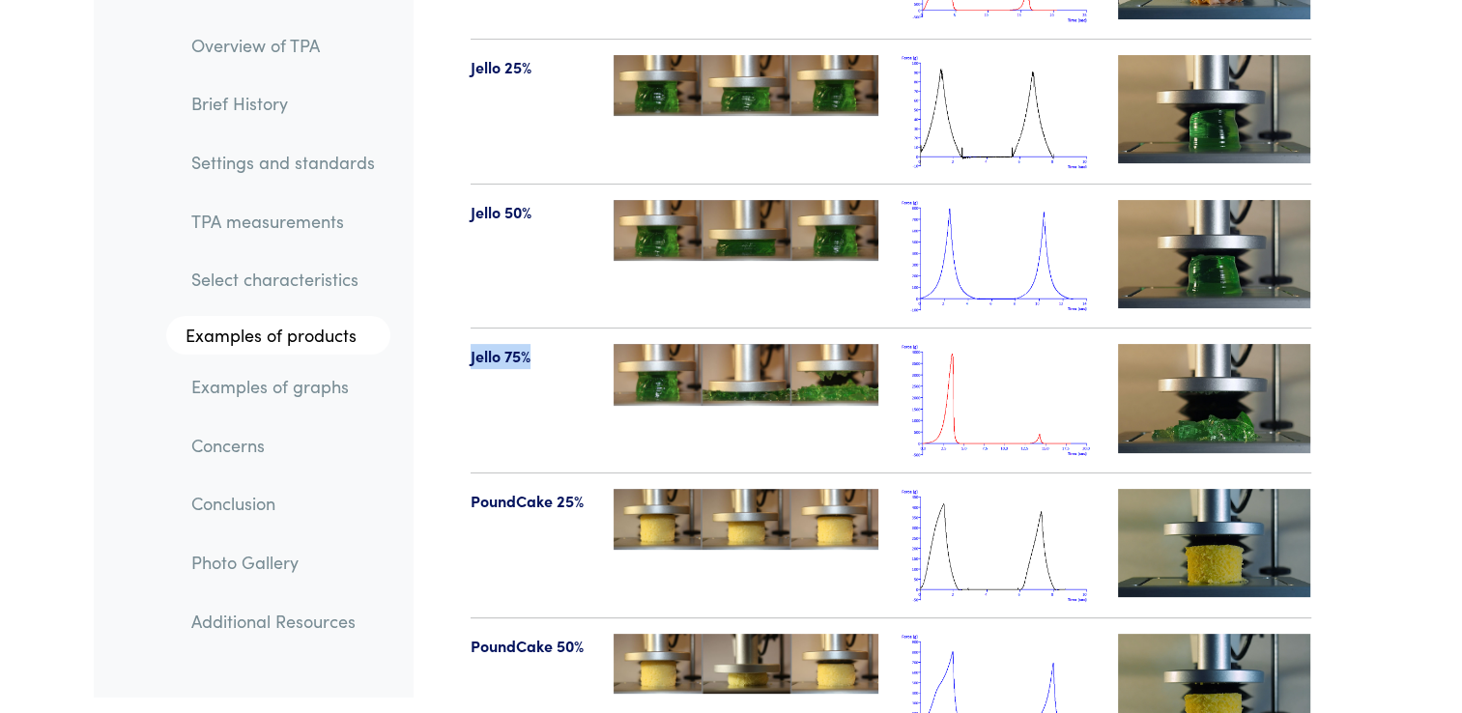
scroll to position [22364, 0]
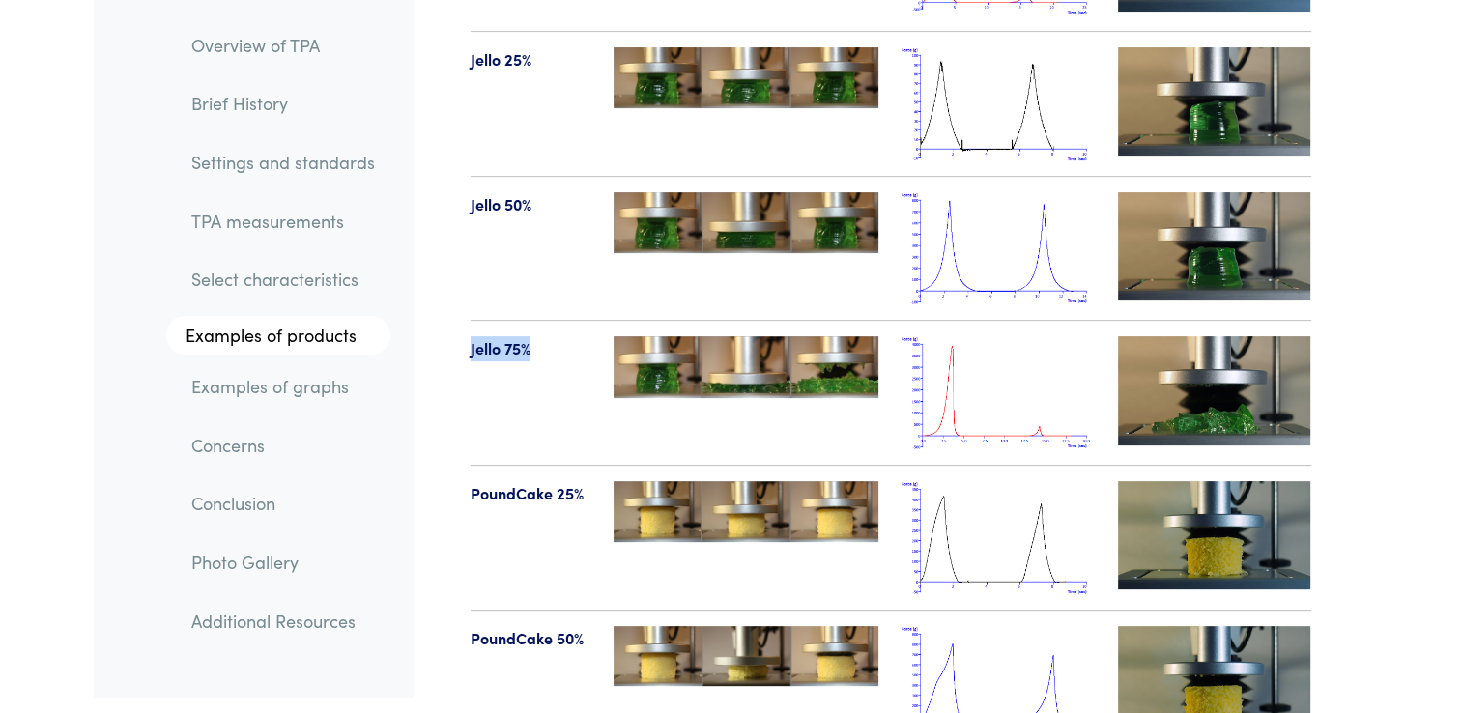
click at [588, 336] on div "Jello 75%" at bounding box center [531, 392] width 144 height 113
